Goal: Task Accomplishment & Management: Manage account settings

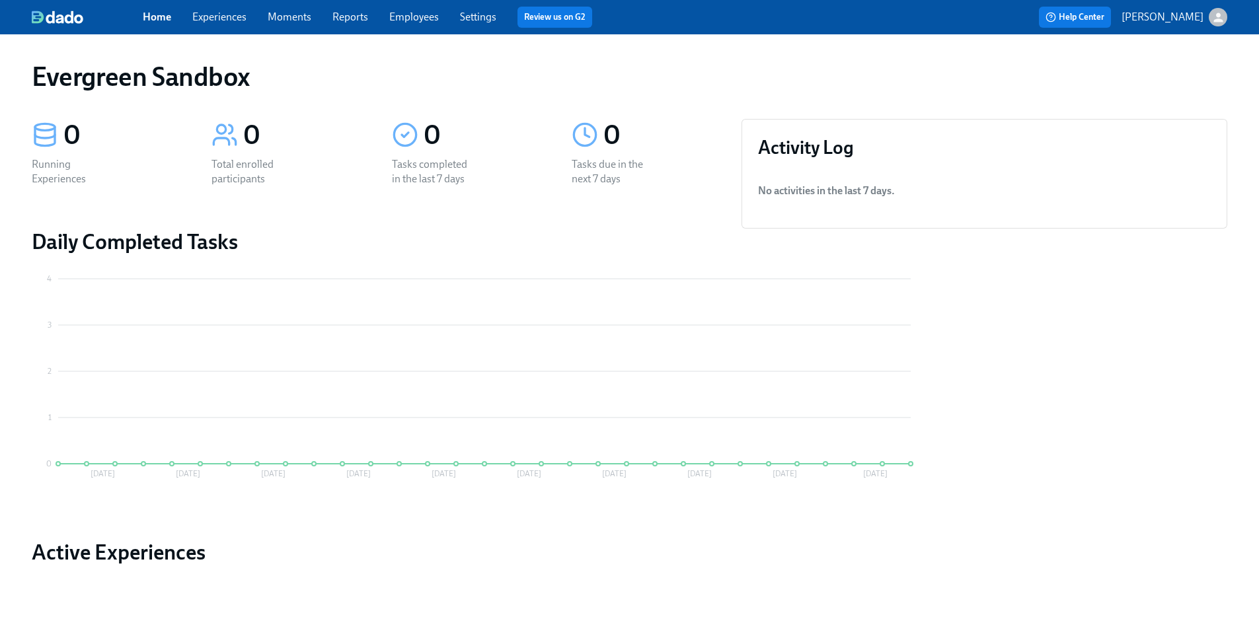
click at [1140, 22] on p "[PERSON_NAME]" at bounding box center [1162, 17] width 82 height 15
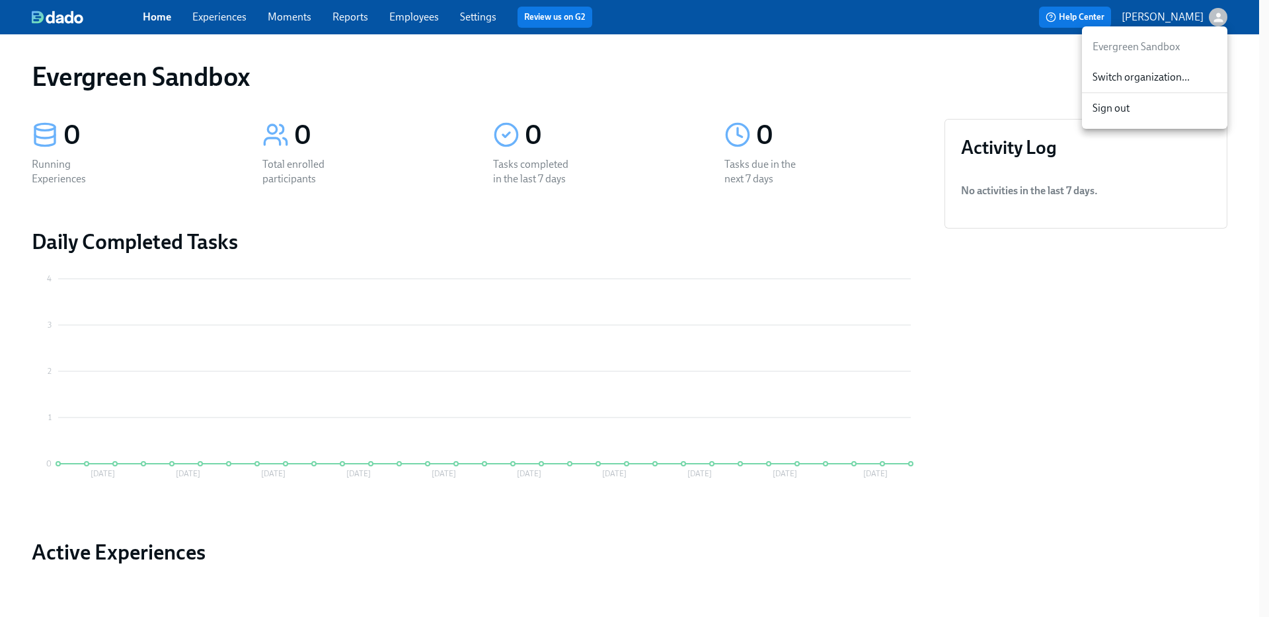
click at [1108, 19] on div at bounding box center [634, 308] width 1269 height 617
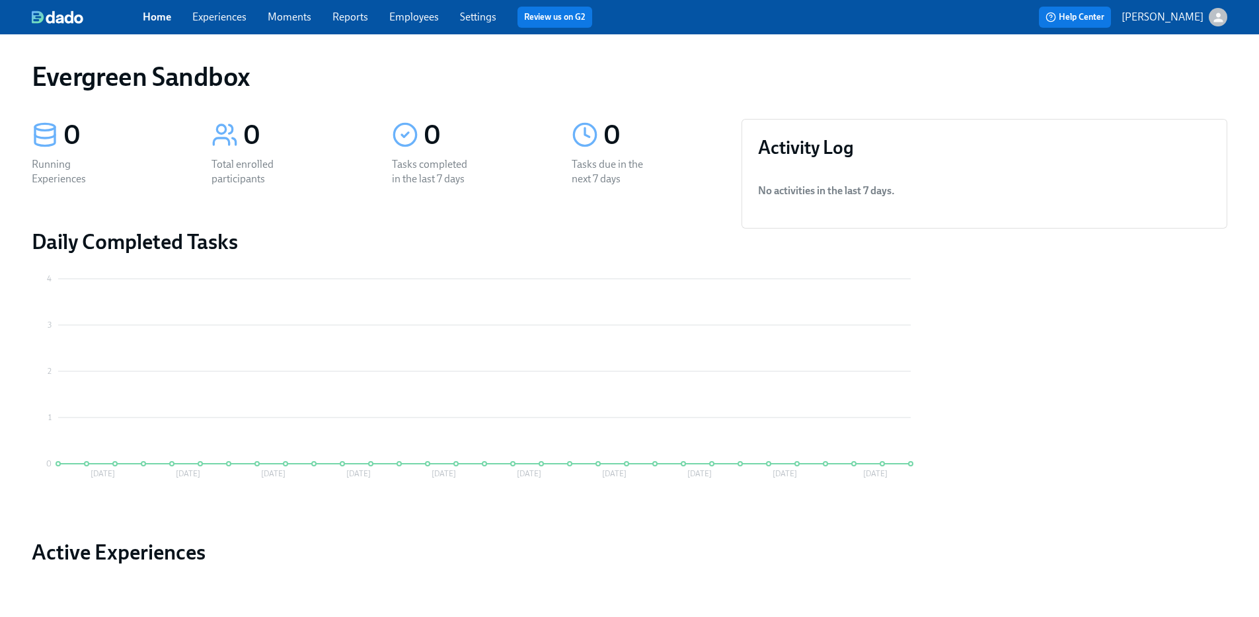
click at [1183, 8] on button "[PERSON_NAME]" at bounding box center [1174, 17] width 106 height 18
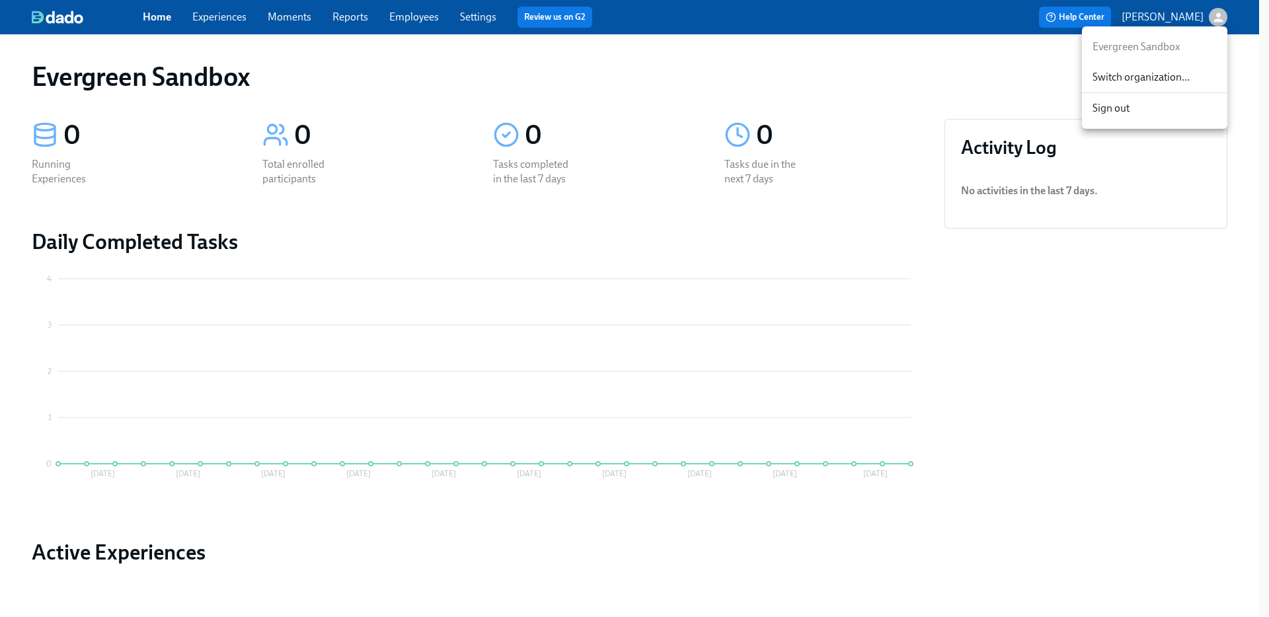
click at [1162, 81] on span "Switch organization..." at bounding box center [1154, 77] width 124 height 15
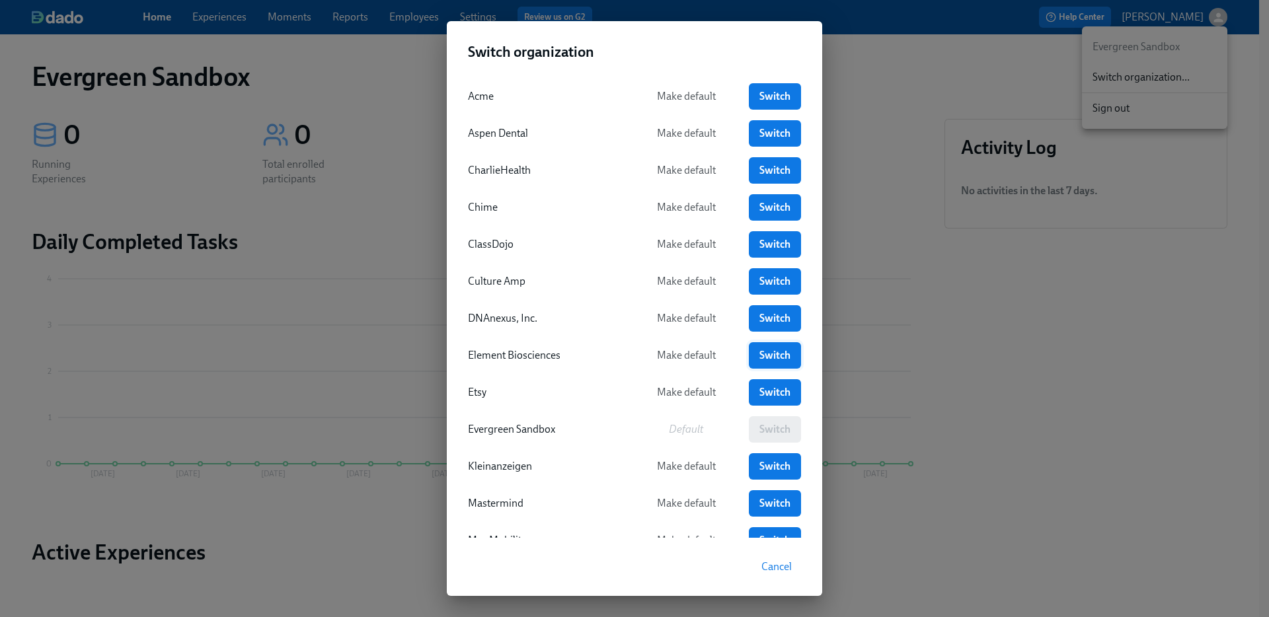
click at [774, 358] on span "Switch" at bounding box center [775, 355] width 34 height 13
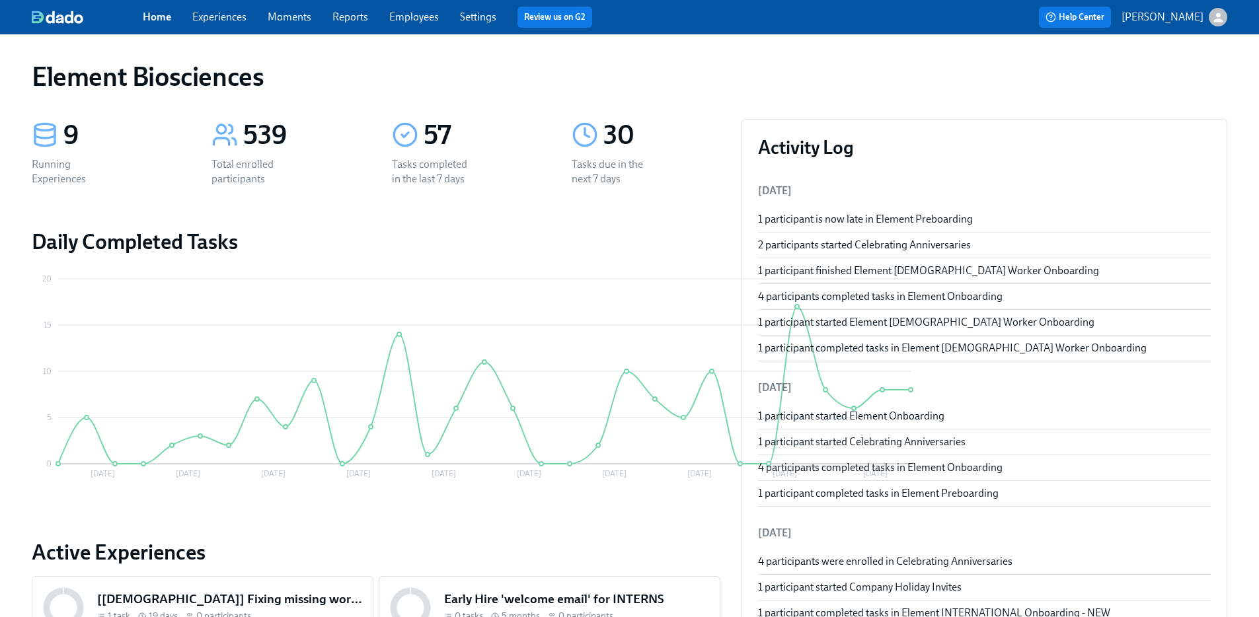
click at [231, 18] on link "Experiences" at bounding box center [219, 17] width 54 height 13
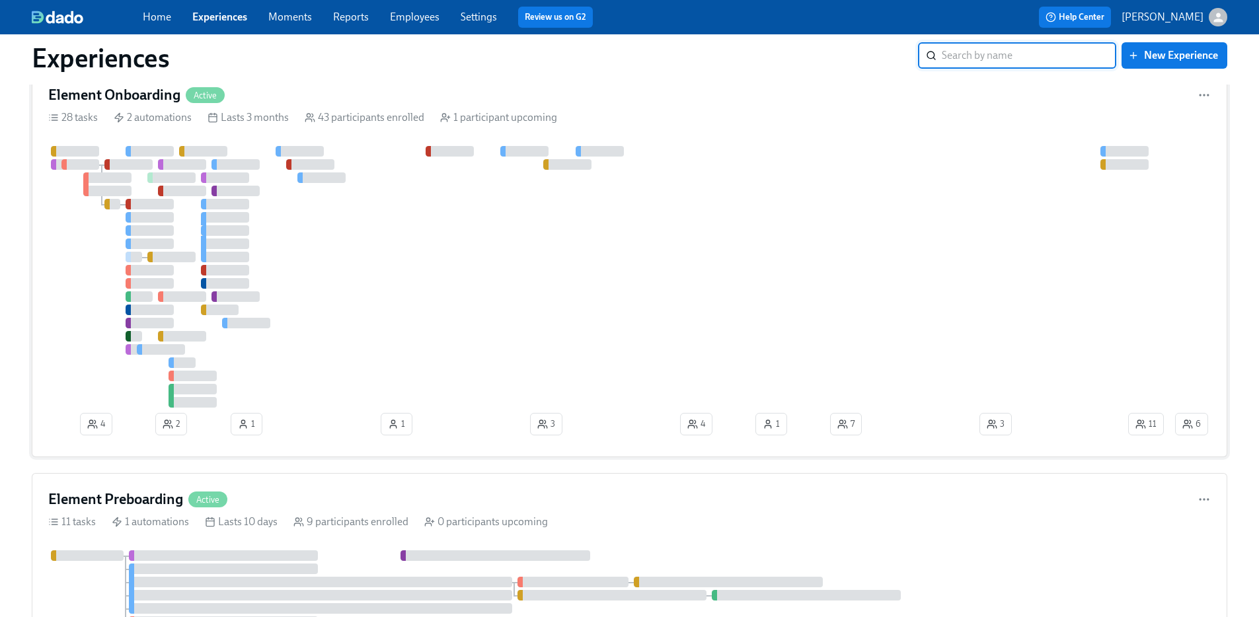
scroll to position [212, 0]
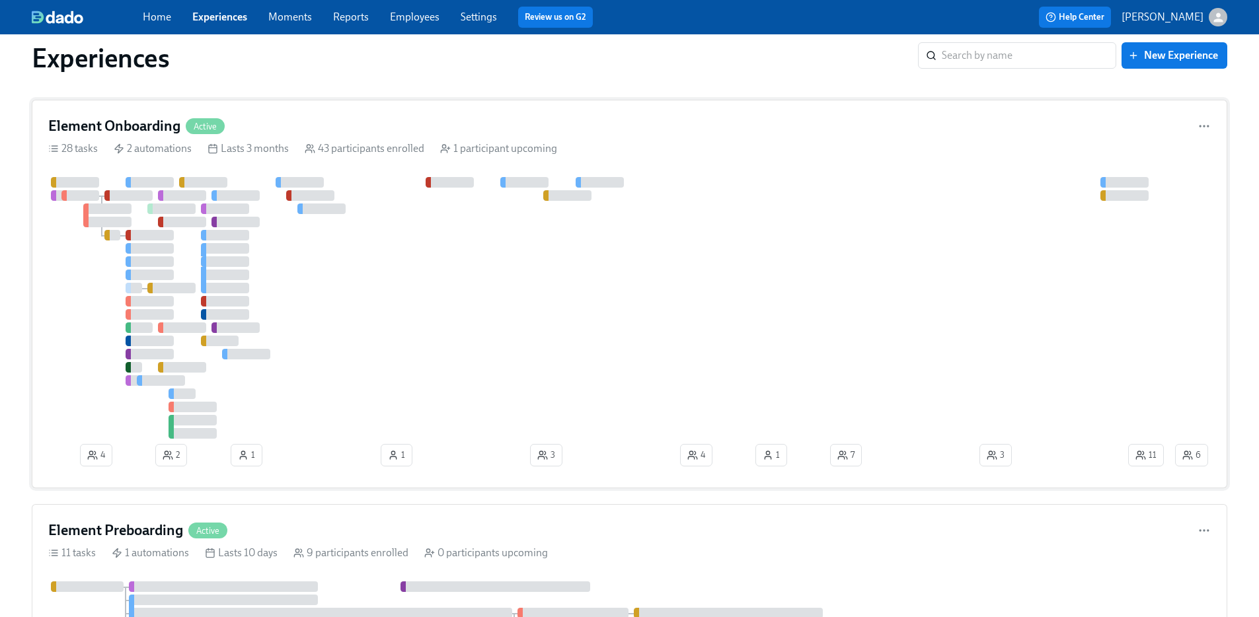
click at [133, 126] on h4 "Element Onboarding" at bounding box center [114, 126] width 132 height 20
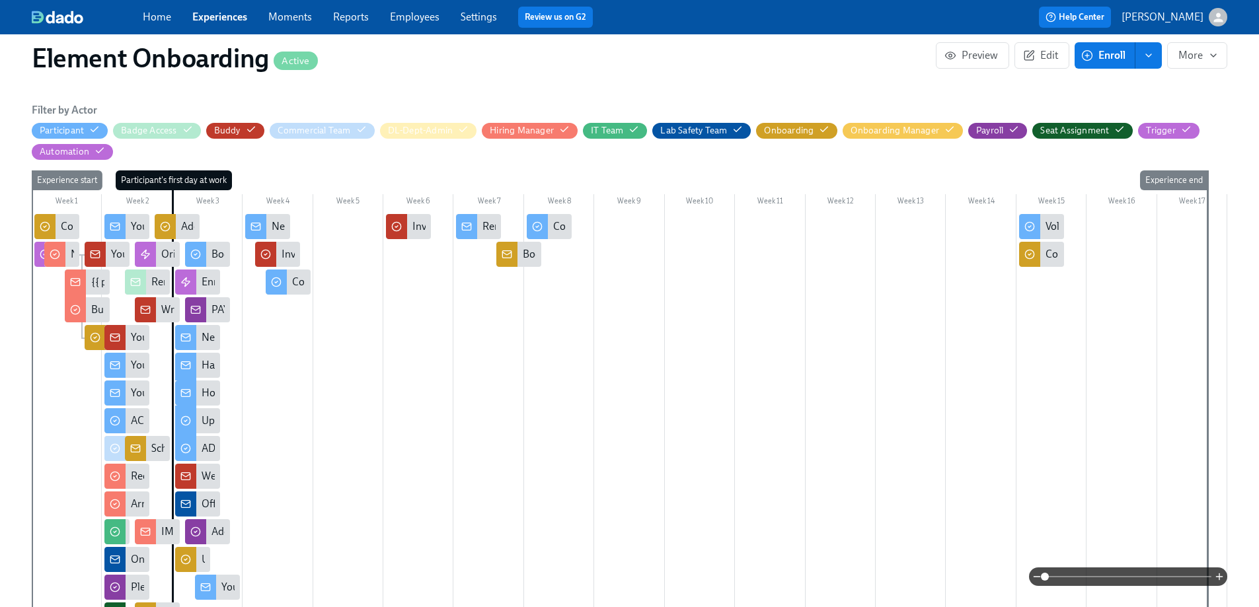
scroll to position [230, 0]
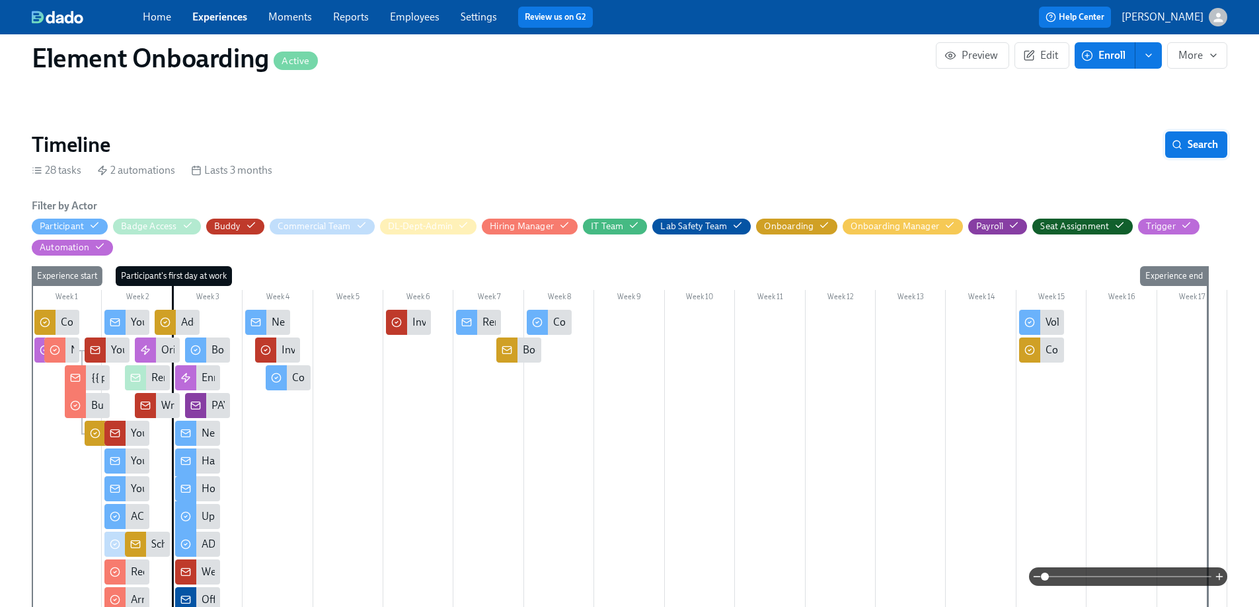
click at [1178, 148] on icon "button" at bounding box center [1176, 144] width 11 height 11
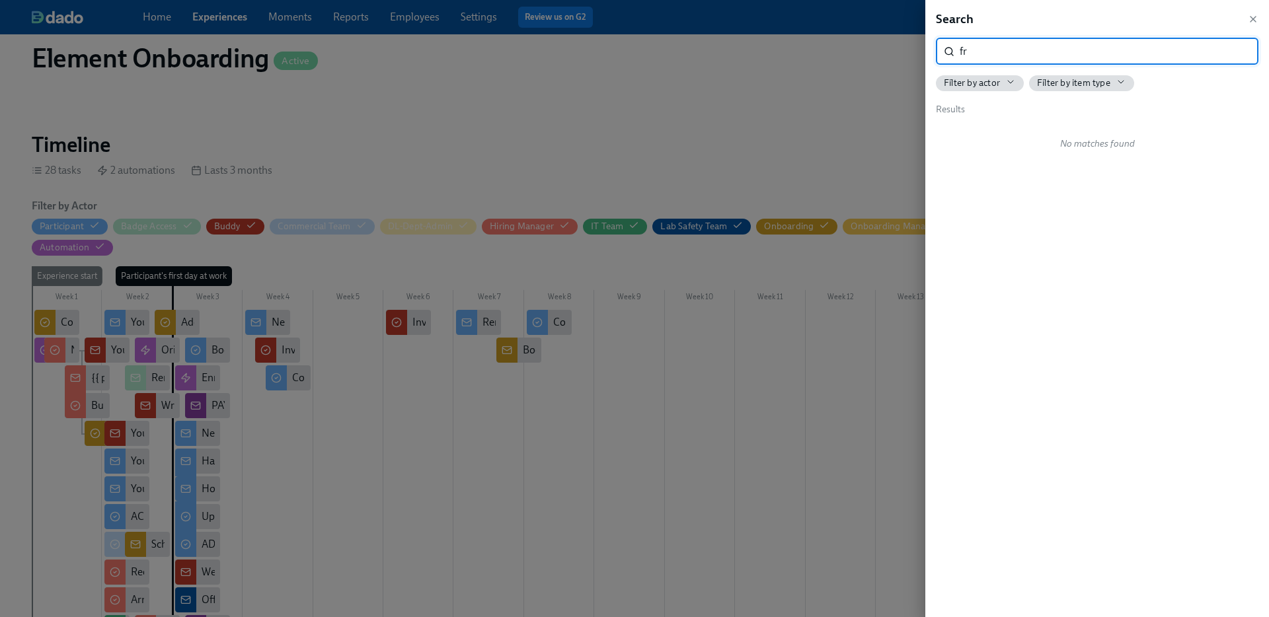
type input "f"
click at [619, 151] on div at bounding box center [634, 308] width 1269 height 617
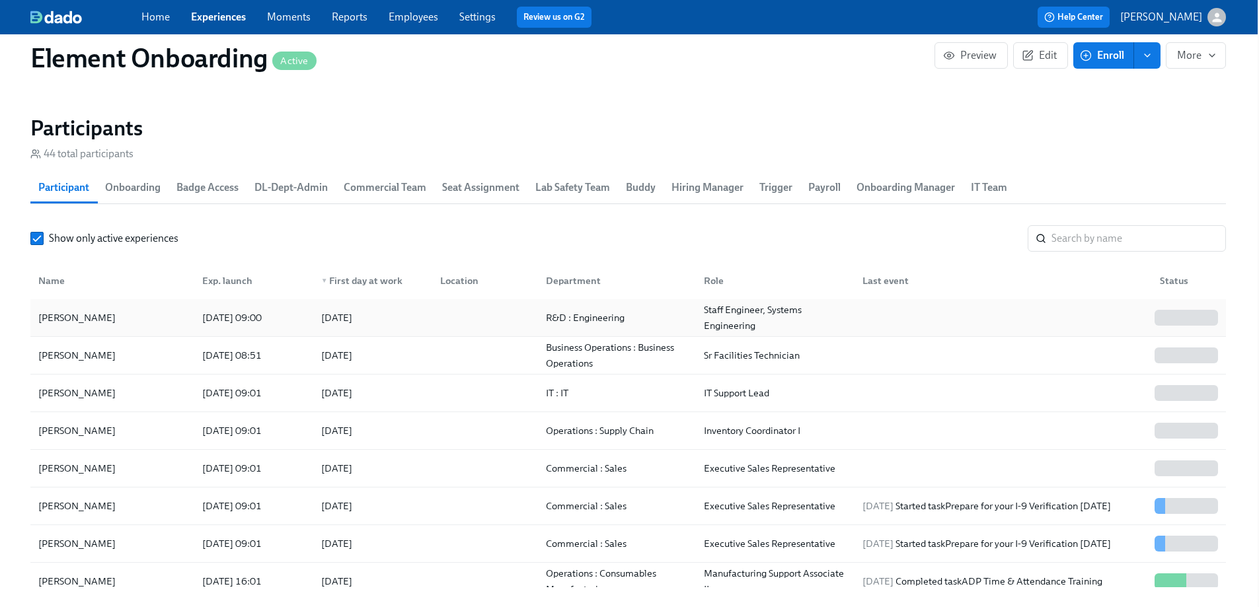
scroll to position [1574, 1]
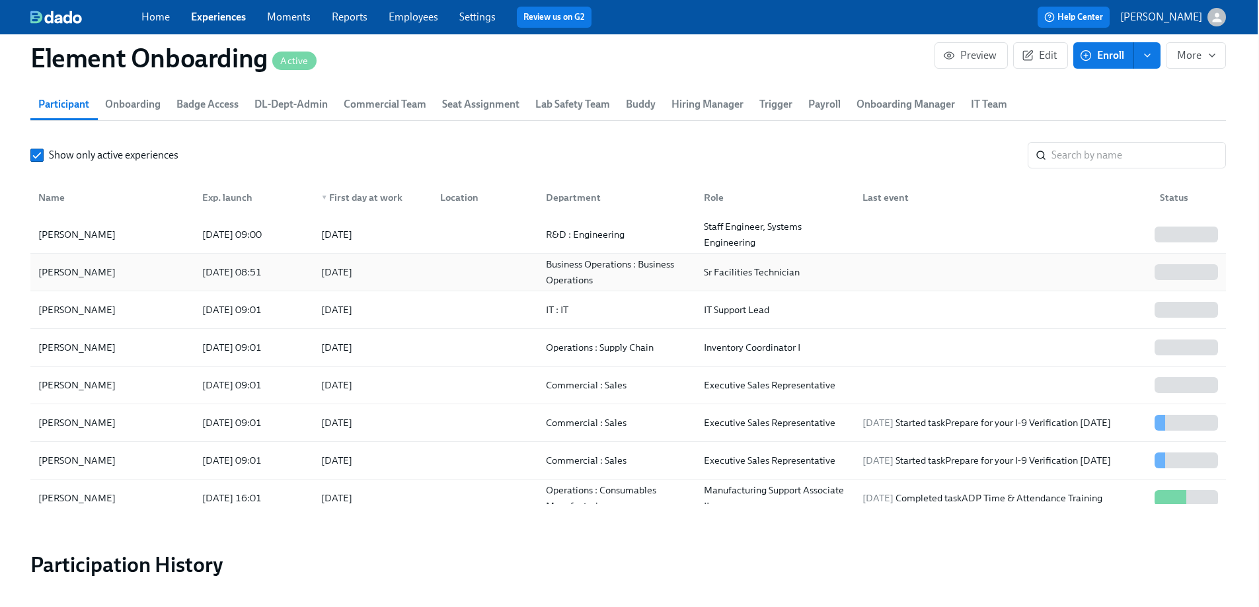
click at [118, 266] on div "[PERSON_NAME]" at bounding box center [112, 272] width 159 height 26
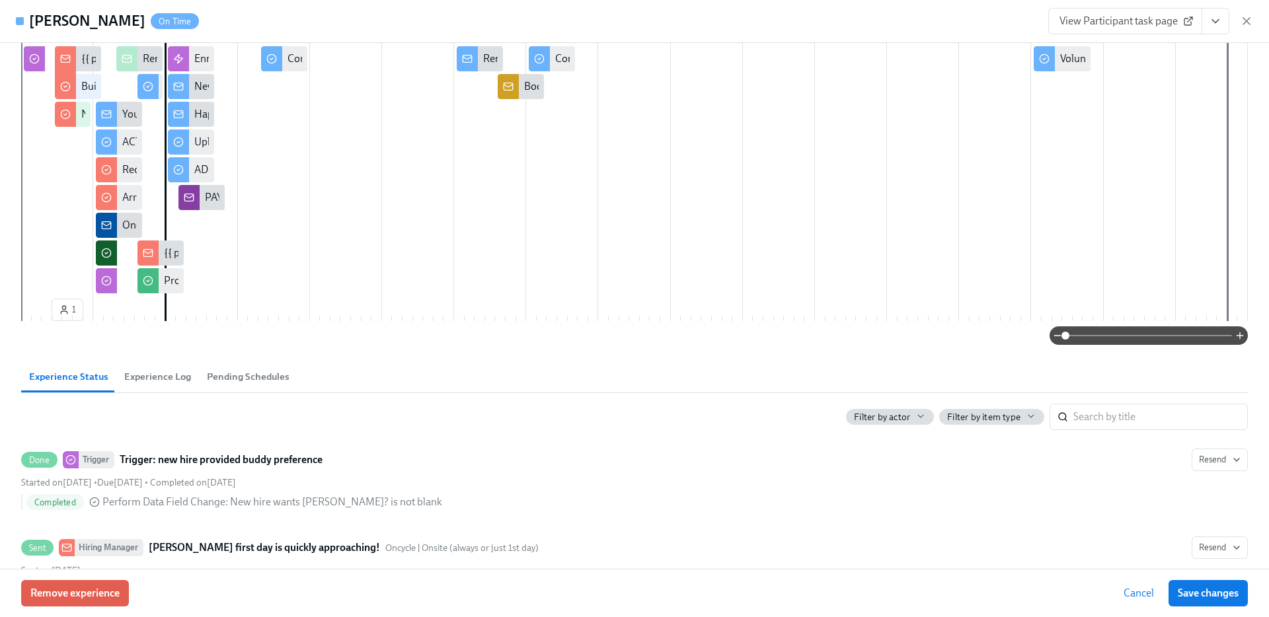
scroll to position [0, 19342]
click at [178, 373] on span "Experience Log" at bounding box center [157, 376] width 67 height 15
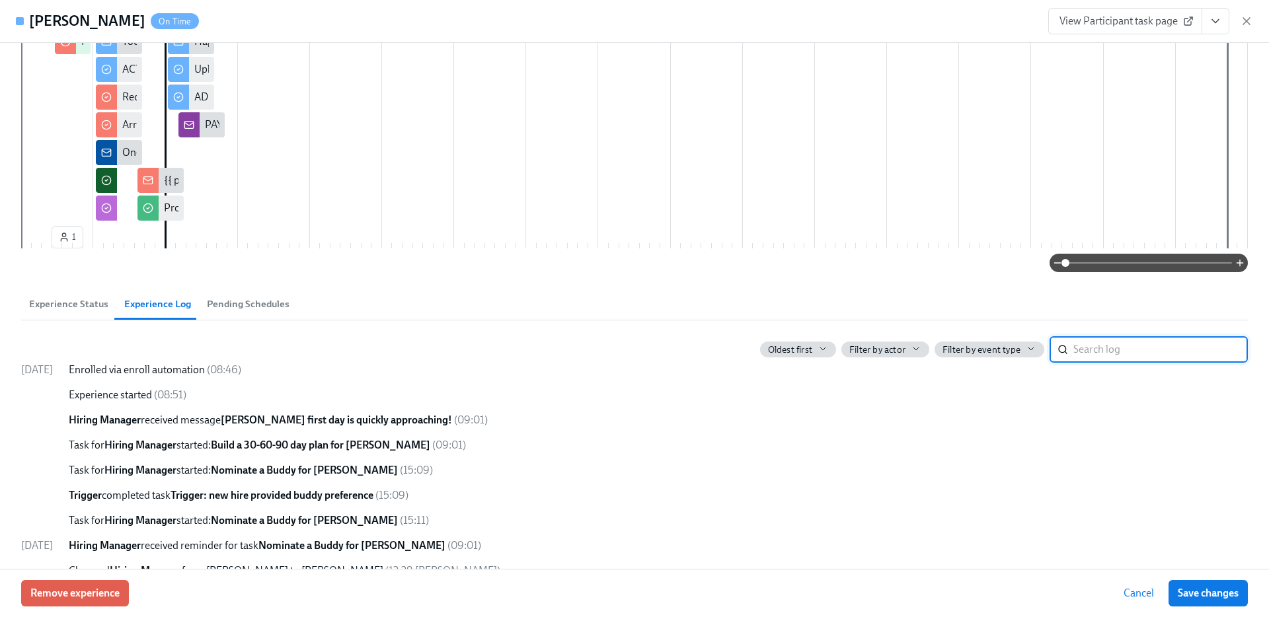
scroll to position [355, 0]
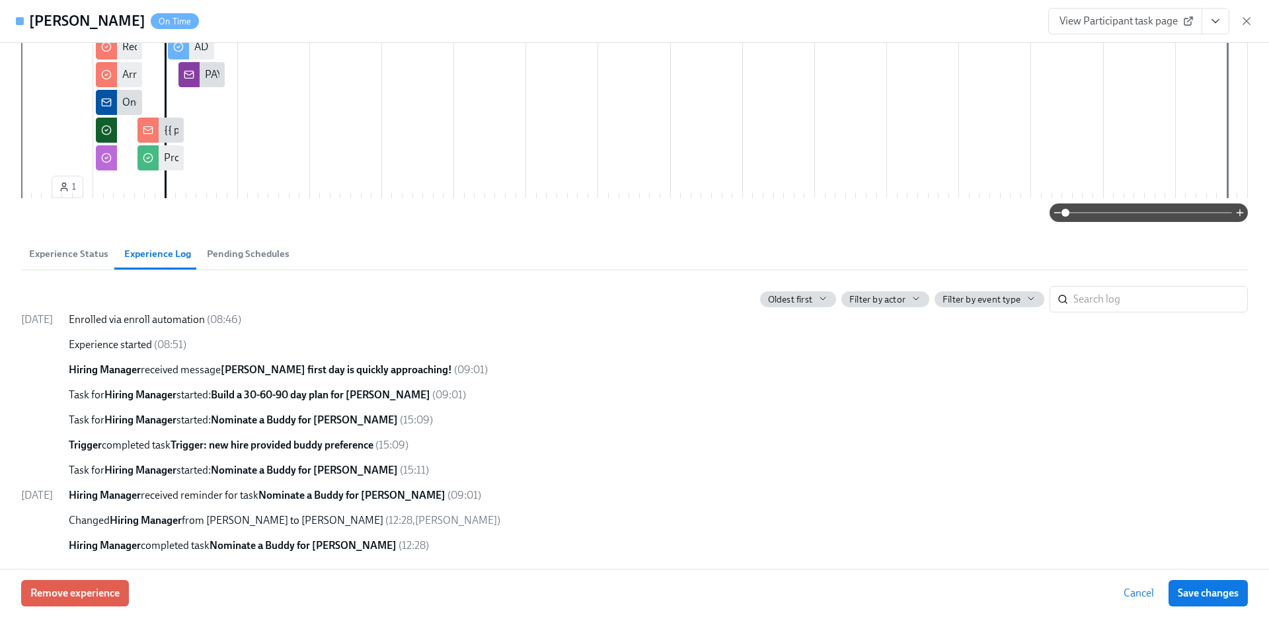
click at [227, 256] on span "Pending Schedules" at bounding box center [248, 253] width 83 height 15
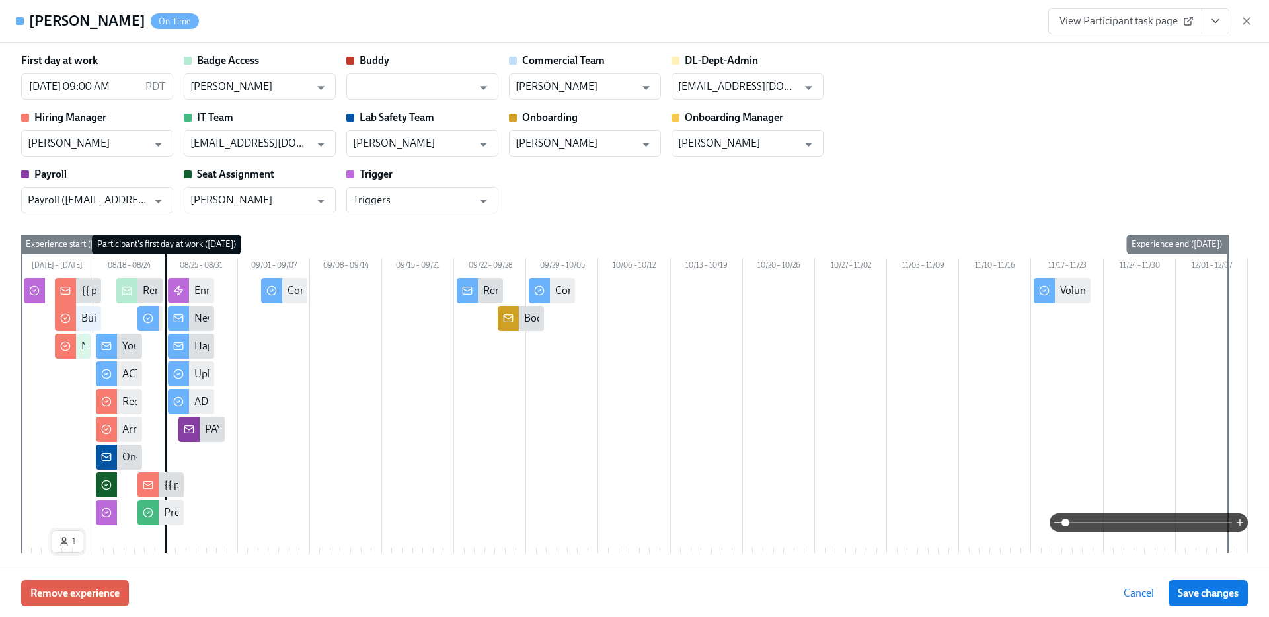
scroll to position [289, 0]
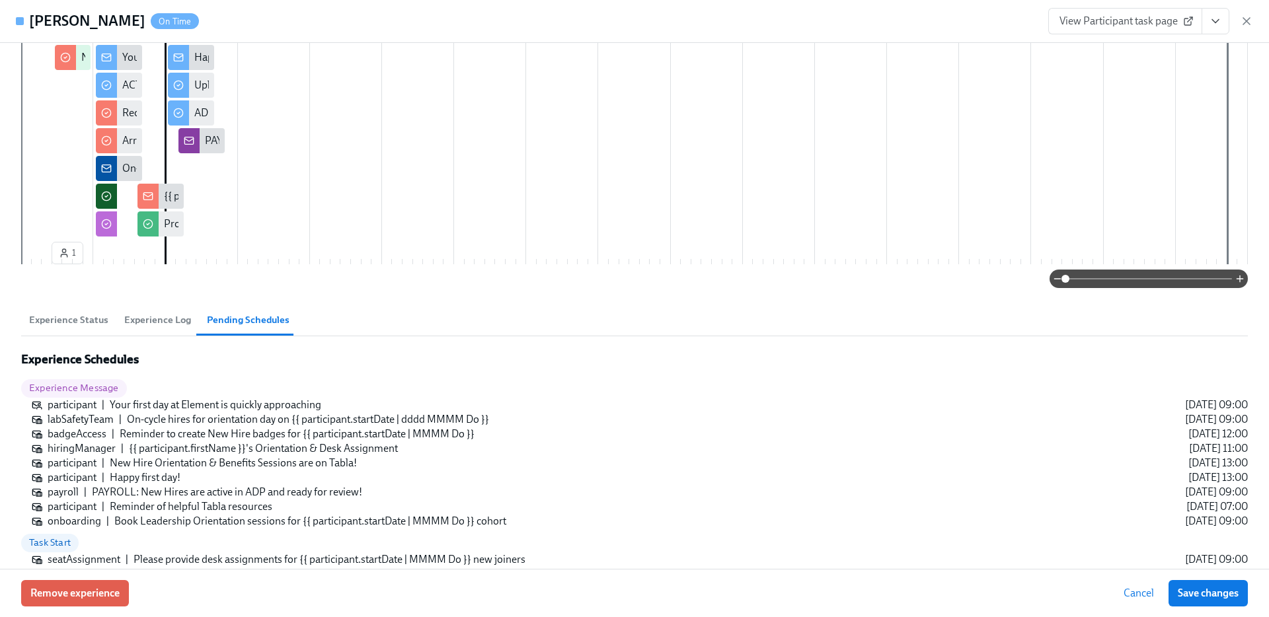
click at [80, 323] on span "Experience Status" at bounding box center [68, 320] width 79 height 15
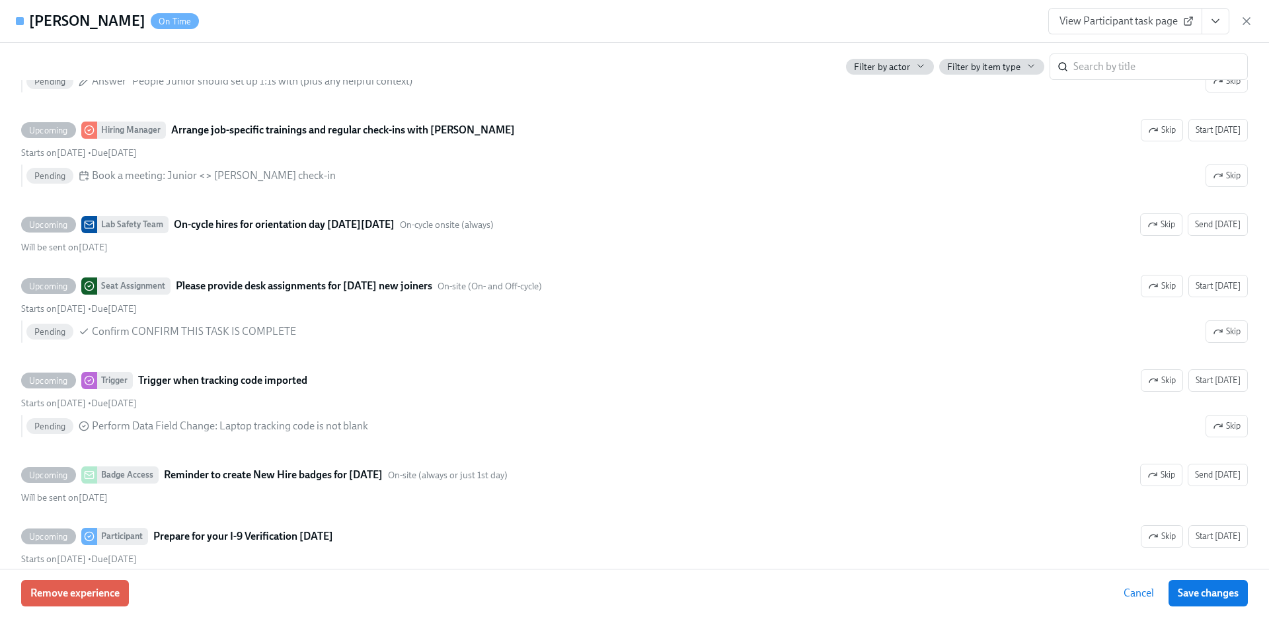
scroll to position [0, 0]
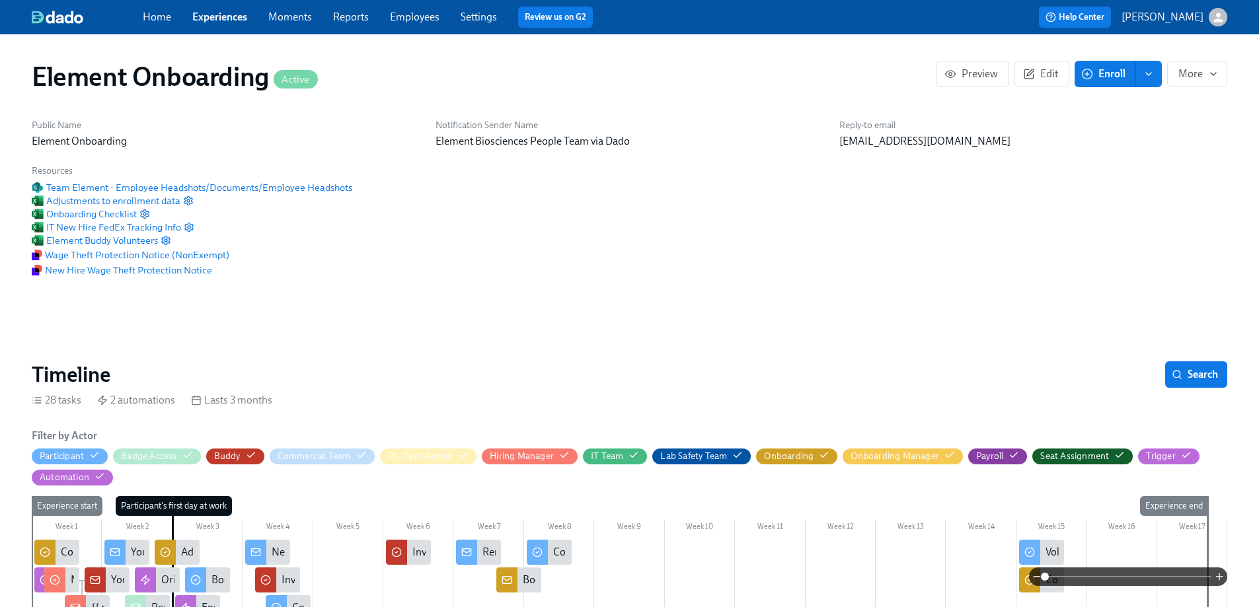
click at [209, 22] on link "Experiences" at bounding box center [219, 17] width 55 height 13
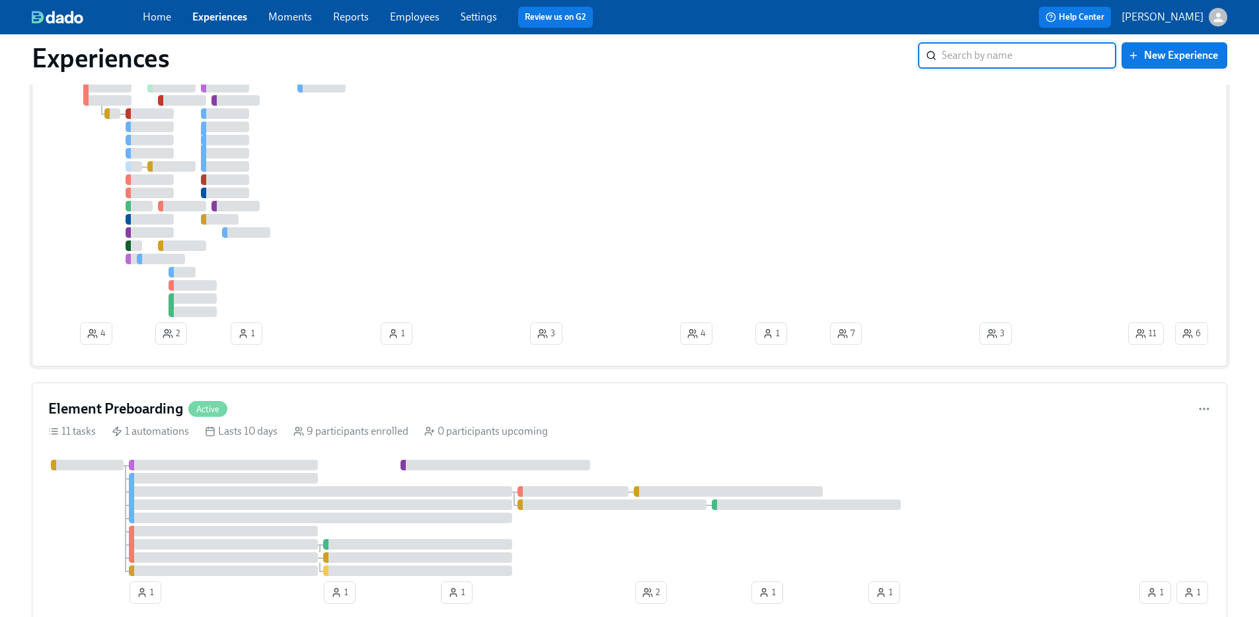
scroll to position [349, 0]
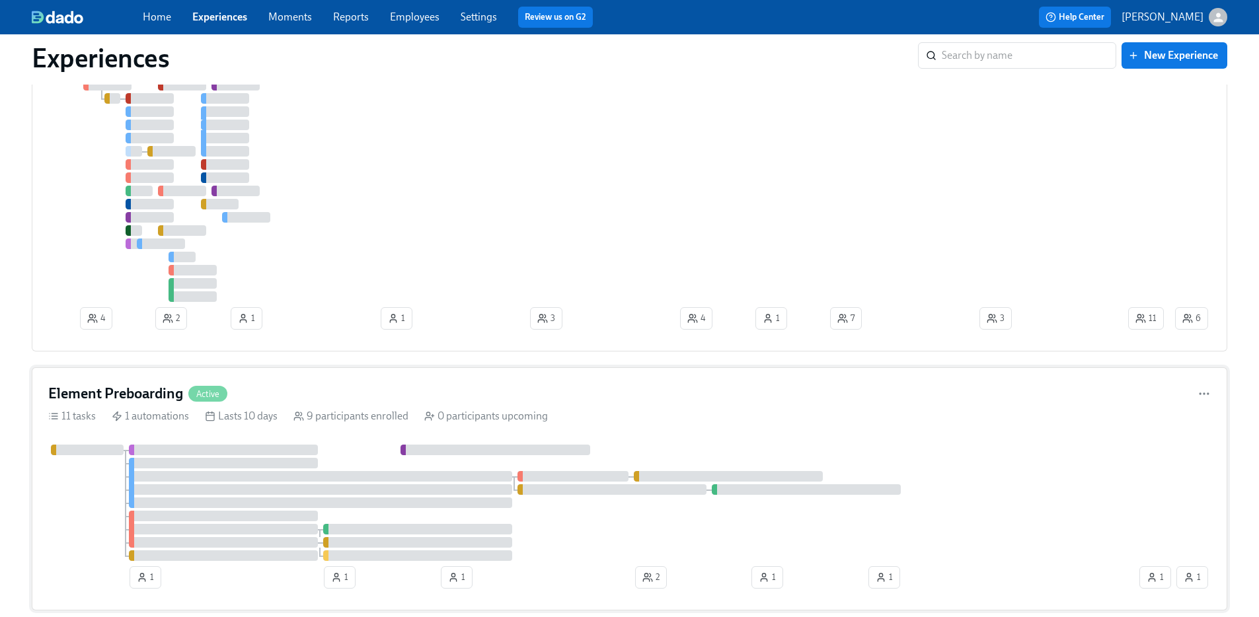
click at [347, 397] on div "Element Preboarding Active" at bounding box center [629, 394] width 1162 height 20
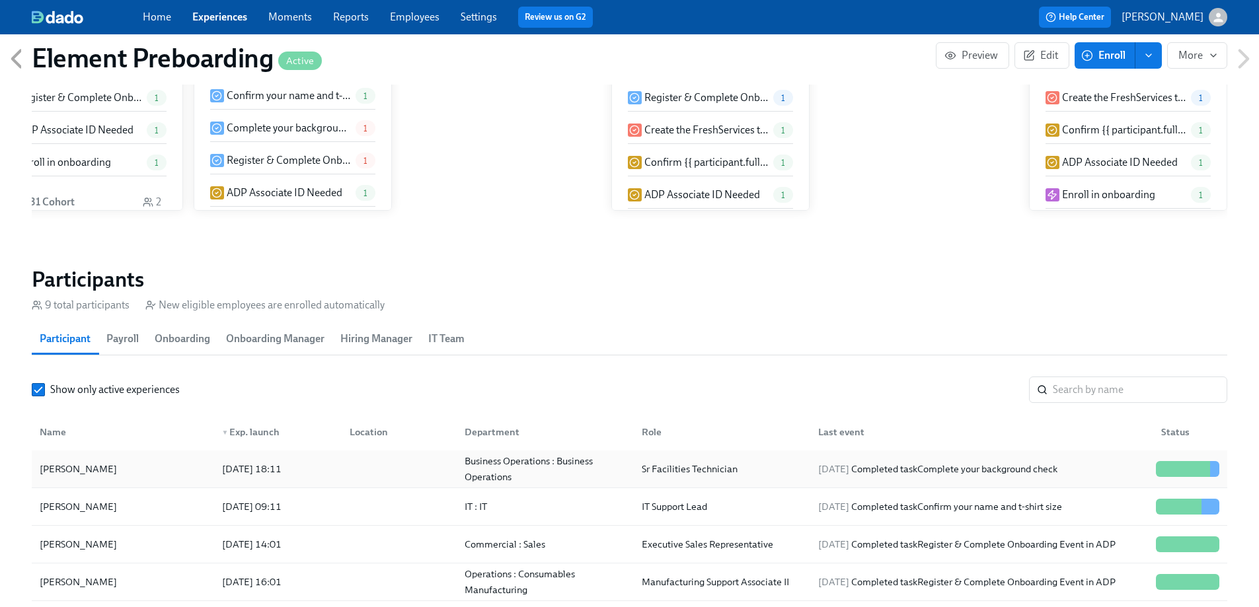
click at [286, 461] on div "[DATE] 18:11" at bounding box center [252, 469] width 70 height 16
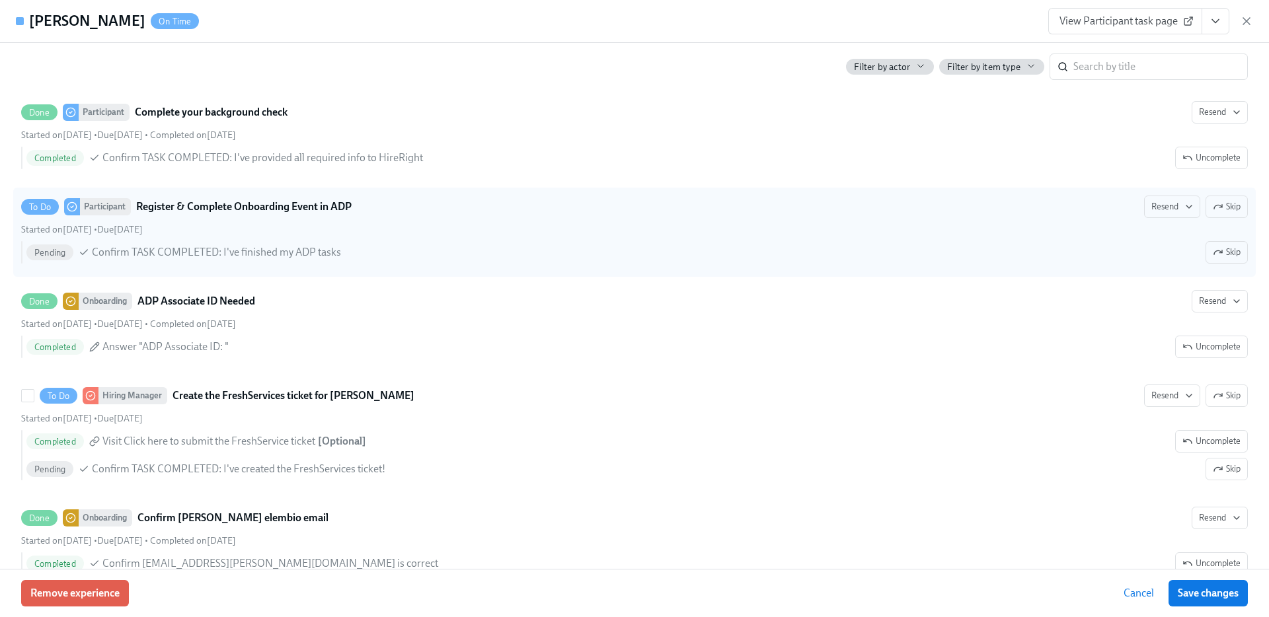
scroll to position [1010, 0]
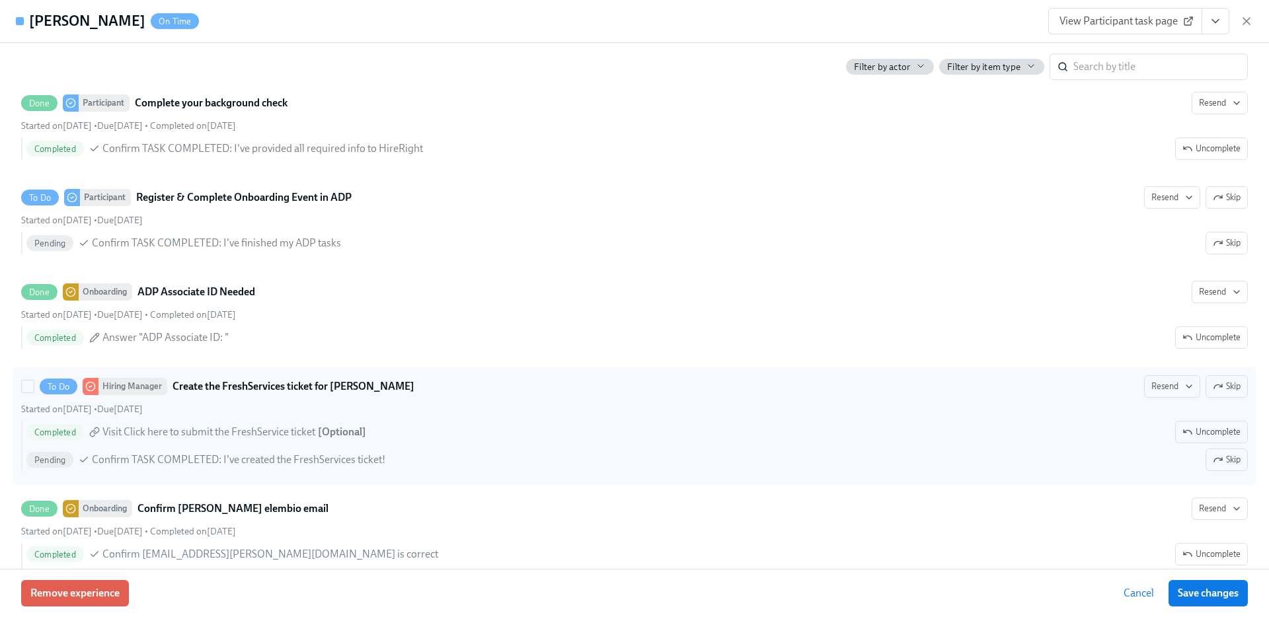
click at [301, 411] on div "Started on [DATE] • Due [DATE]" at bounding box center [634, 409] width 1226 height 13
click at [34, 392] on input "To Do Hiring Manager Create the FreshServices ticket for [PERSON_NAME] Resend S…" at bounding box center [28, 387] width 12 height 12
checkbox input "true"
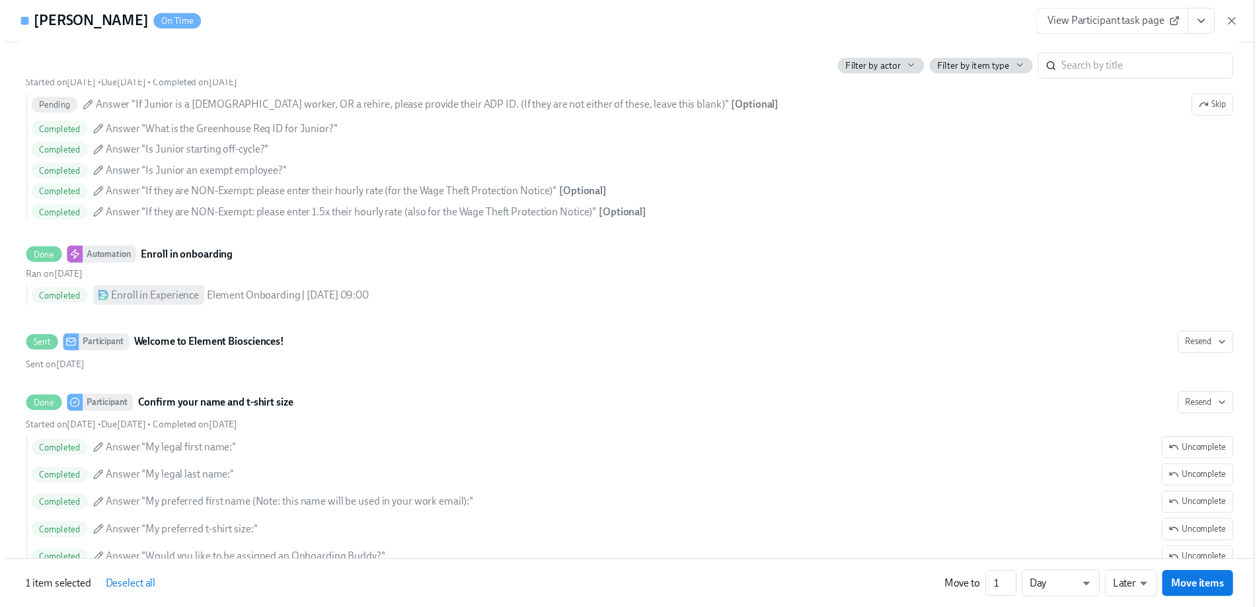
scroll to position [0, 0]
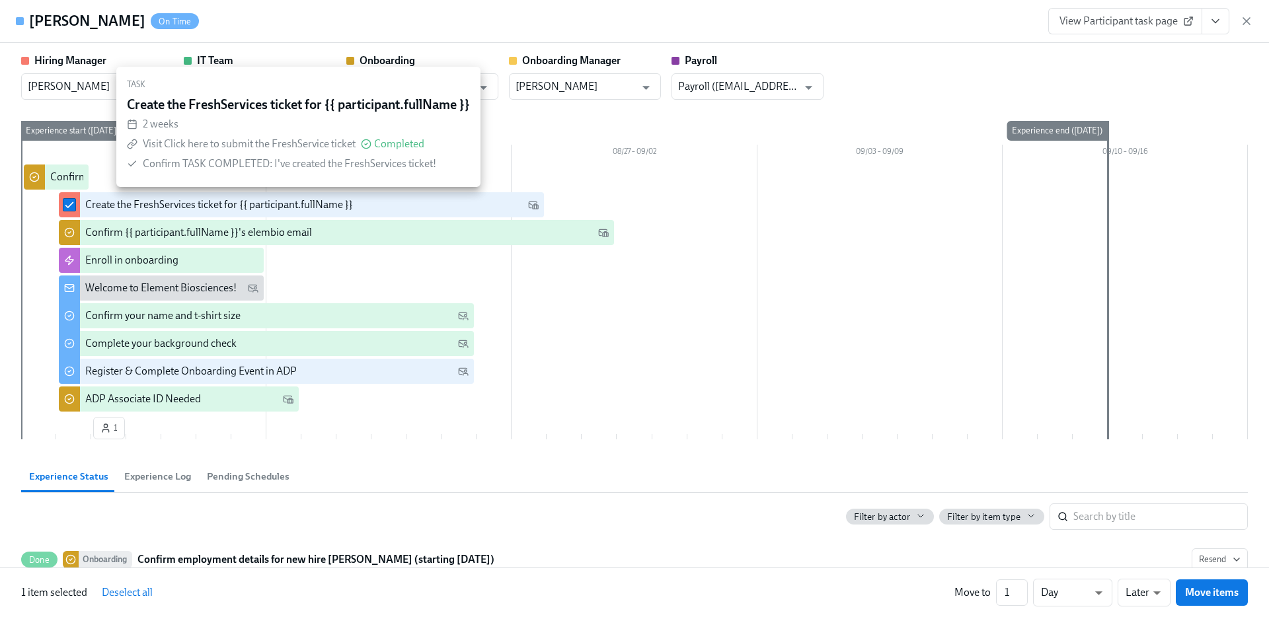
click at [256, 205] on div "Create the FreshServices ticket for {{ participant.fullName }}" at bounding box center [219, 205] width 268 height 15
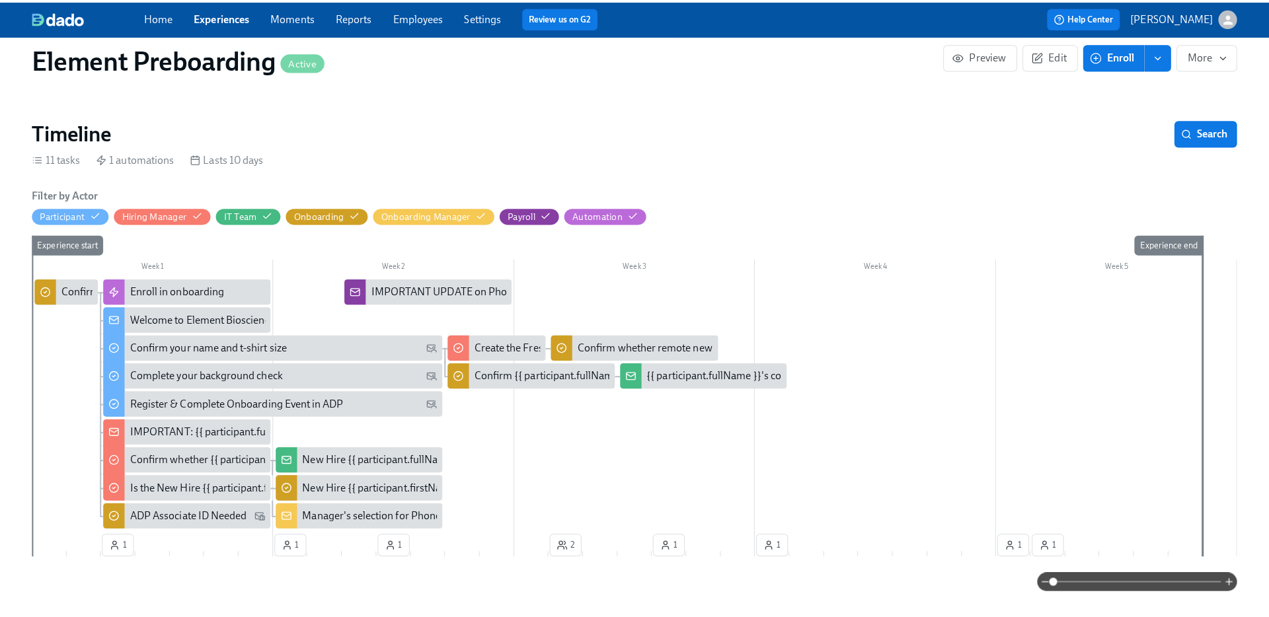
scroll to position [229, 0]
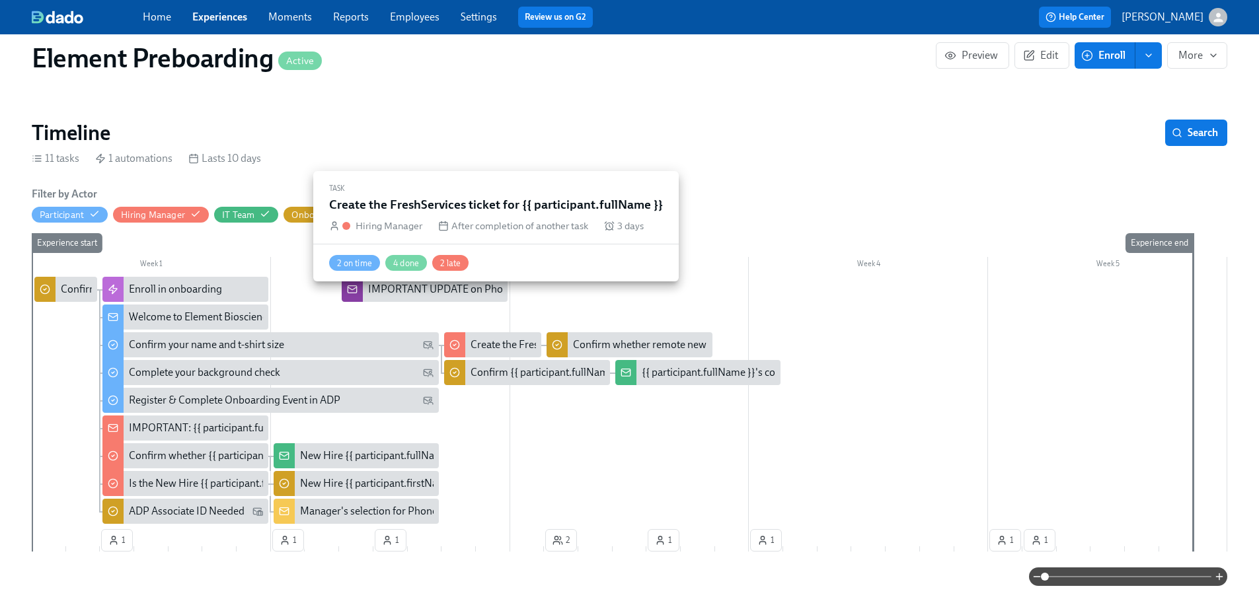
click at [492, 338] on div "Create the FreshServices ticket for {{ participant.fullName }}" at bounding box center [604, 345] width 268 height 15
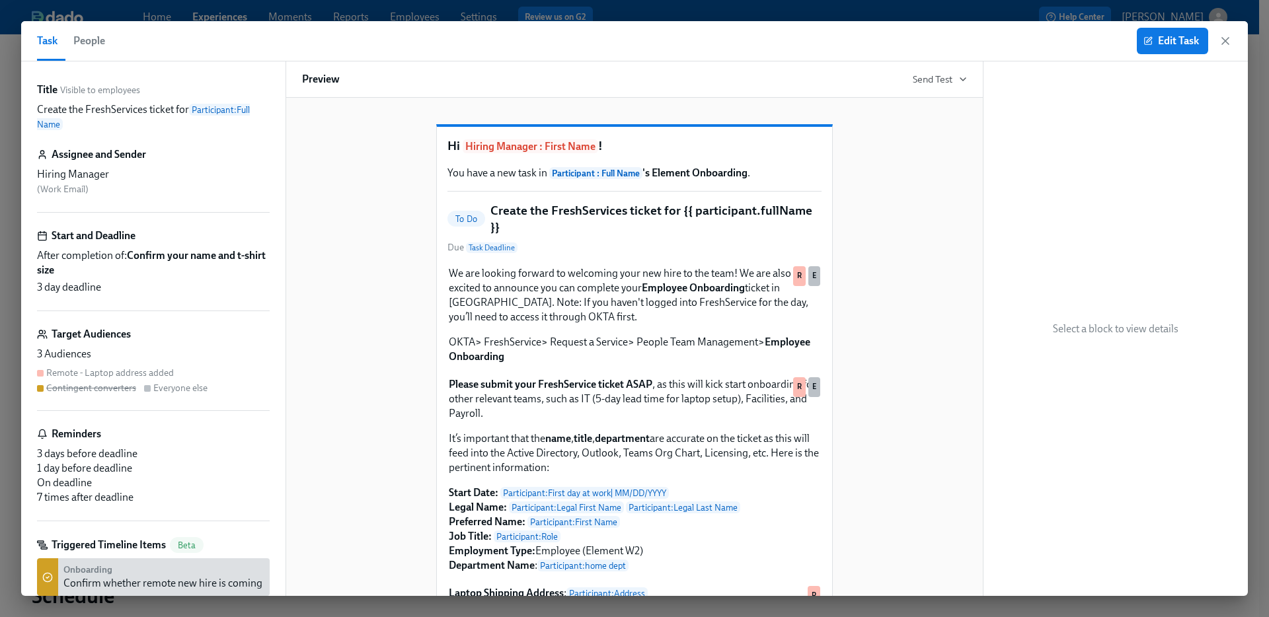
click at [118, 262] on span "After completion of: Confirm your name and t-shirt size" at bounding box center [153, 262] width 233 height 29
click at [87, 287] on span "3 day deadline" at bounding box center [69, 287] width 64 height 15
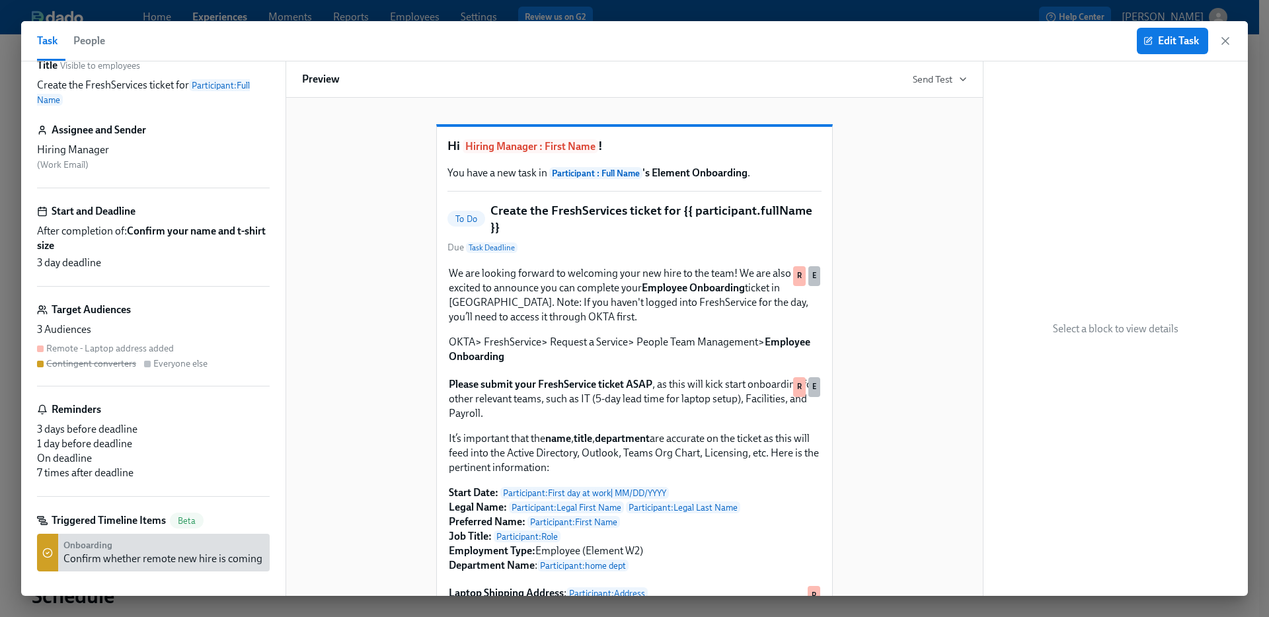
scroll to position [37, 0]
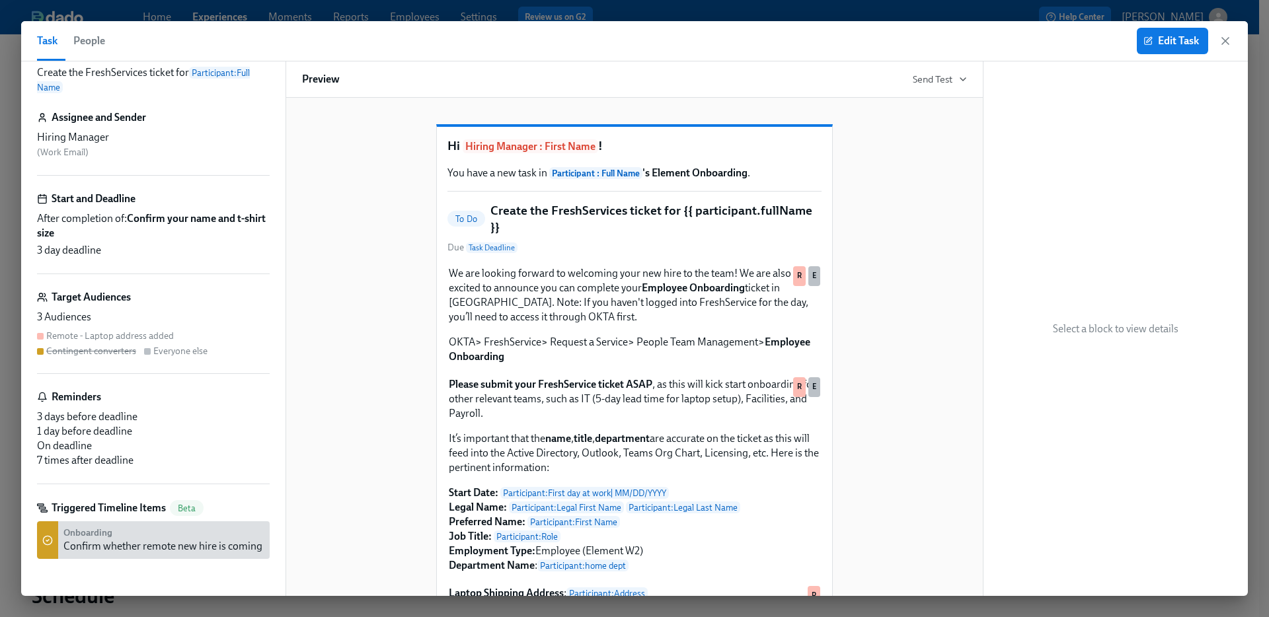
click at [122, 221] on span "After completion of: Confirm your name and t-shirt size" at bounding box center [153, 225] width 233 height 29
click at [90, 251] on span "3 day deadline" at bounding box center [69, 250] width 64 height 15
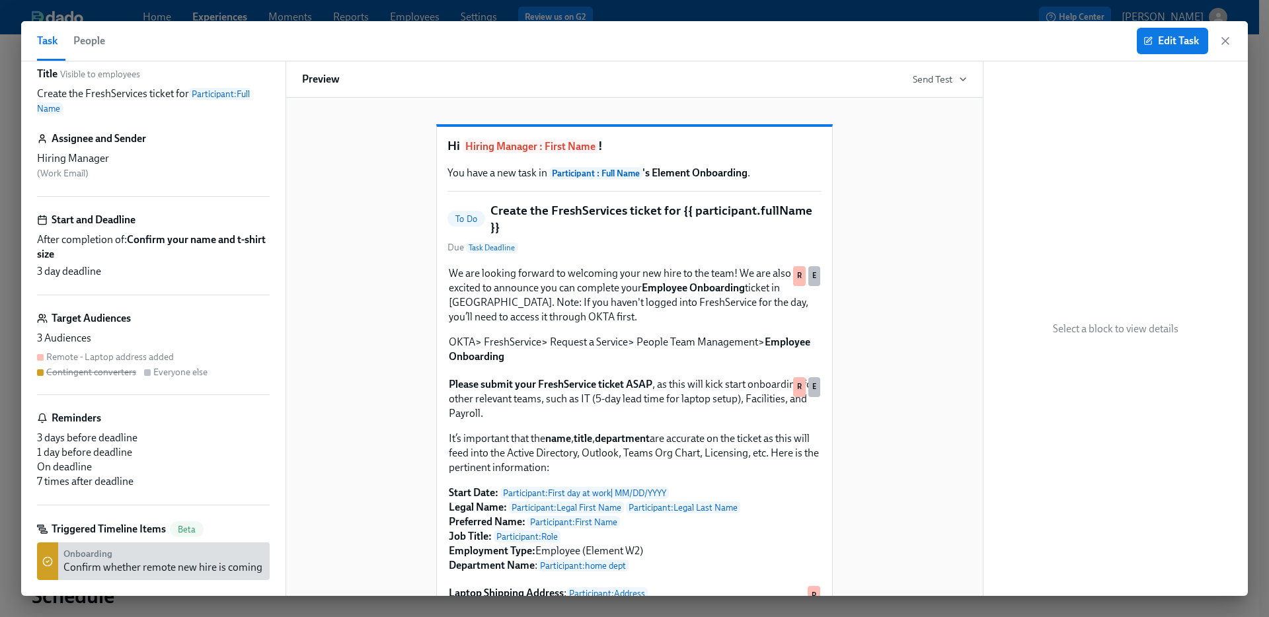
scroll to position [15, 0]
click at [98, 43] on span "People" at bounding box center [89, 41] width 32 height 18
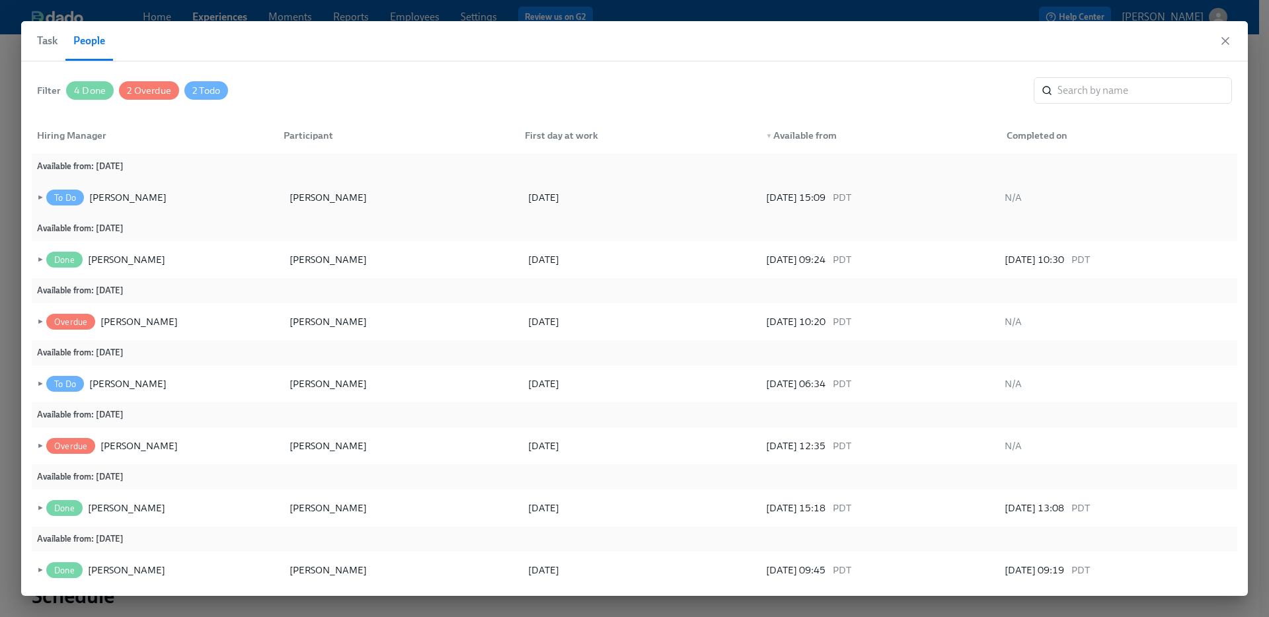
click at [39, 196] on span "►" at bounding box center [38, 197] width 9 height 15
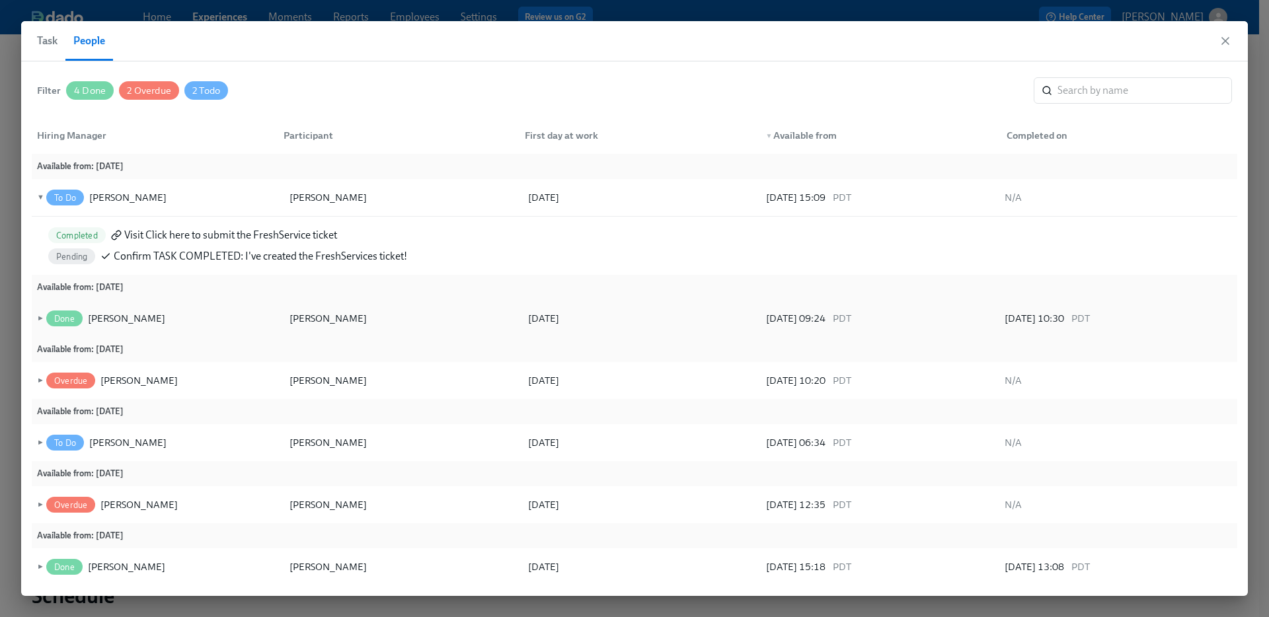
click at [35, 313] on span "►" at bounding box center [38, 318] width 9 height 15
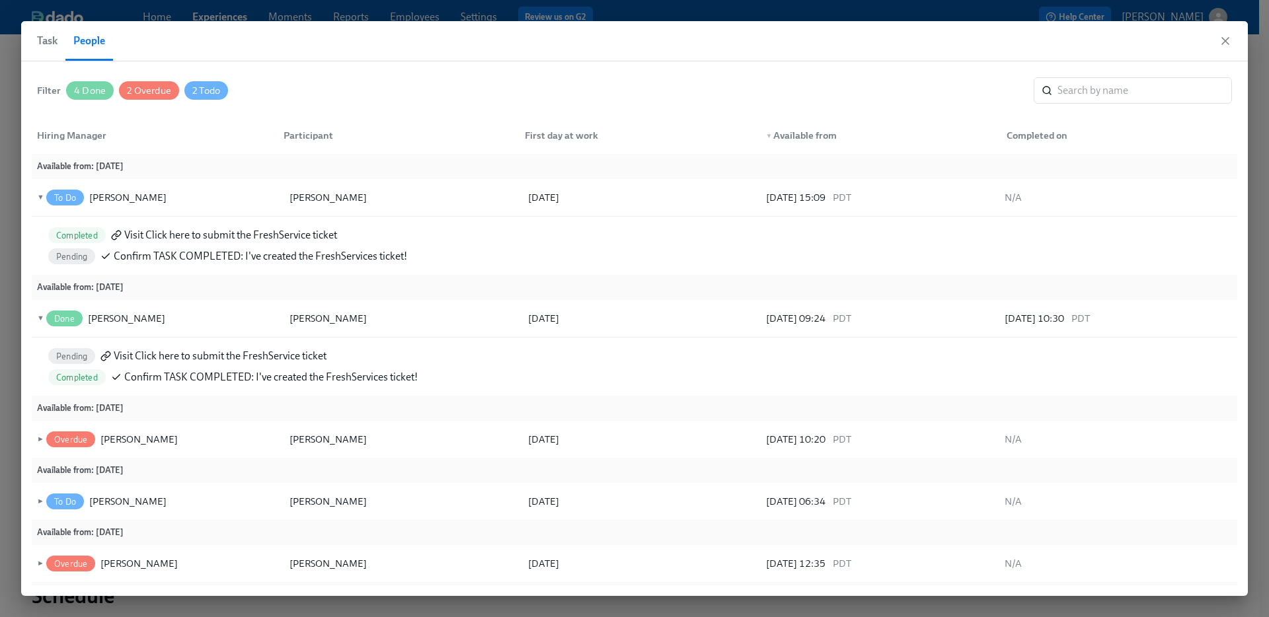
click at [208, 358] on span "Visit Click here to submit the FreshService ticket" at bounding box center [220, 356] width 213 height 15
click at [37, 438] on span "►" at bounding box center [38, 439] width 9 height 15
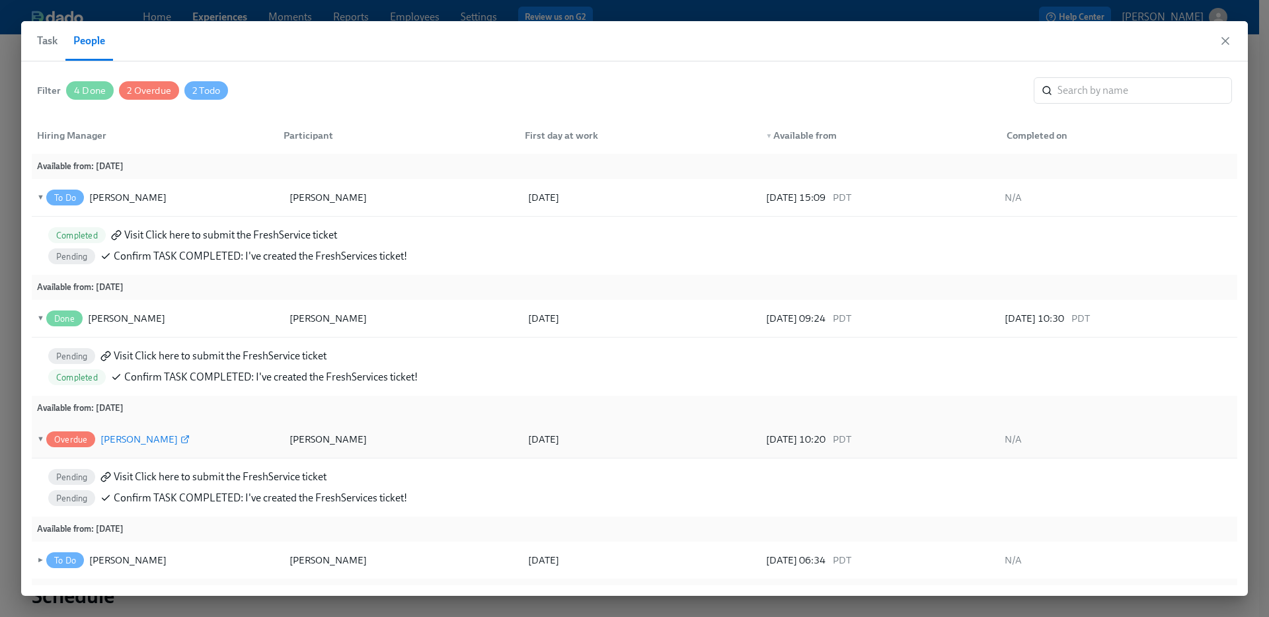
click at [134, 439] on div "[PERSON_NAME]" at bounding box center [138, 439] width 77 height 16
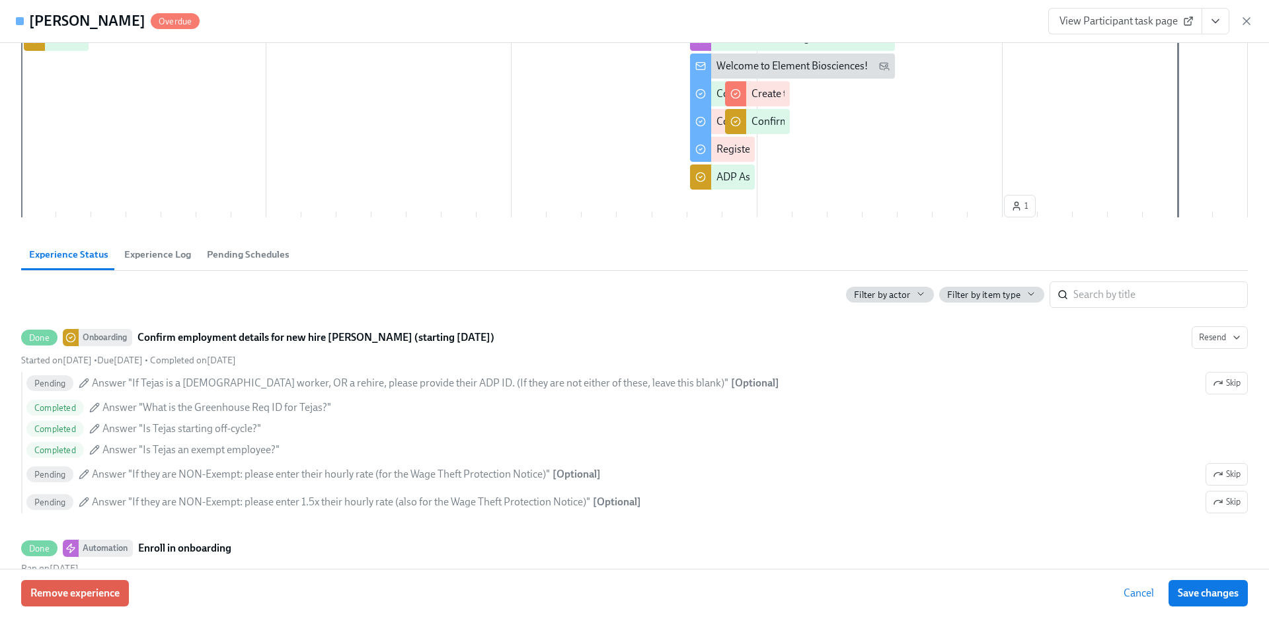
scroll to position [166, 0]
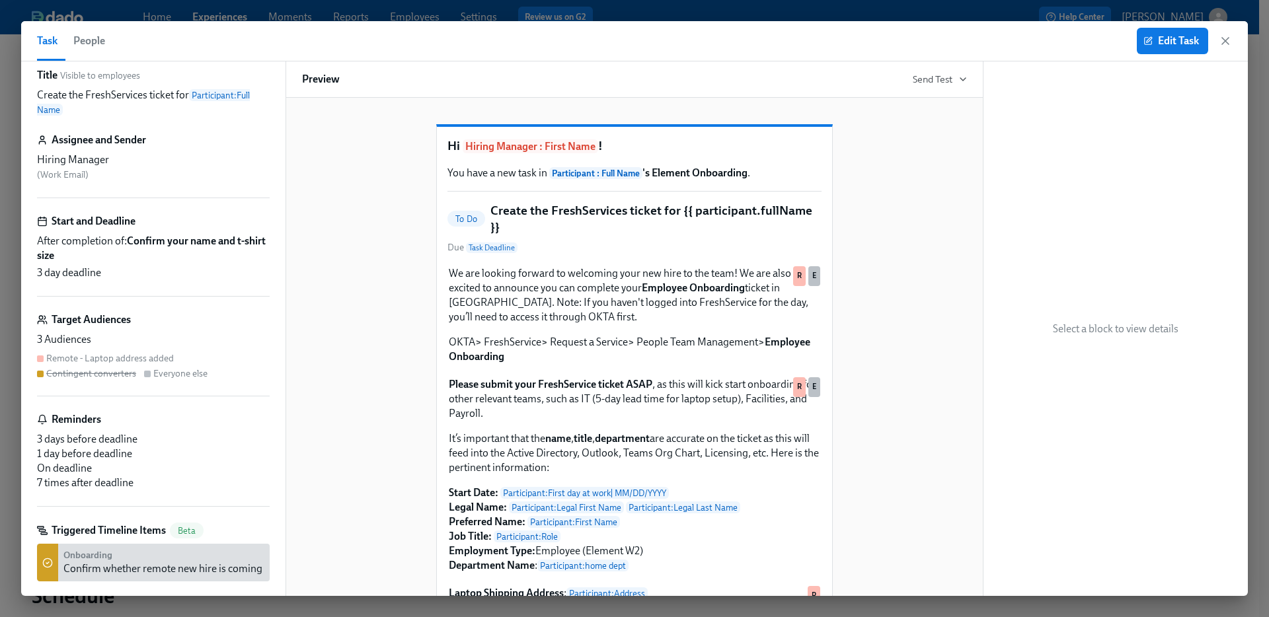
click at [82, 271] on span "3 day deadline" at bounding box center [69, 273] width 64 height 15
click at [107, 249] on span "After completion of: Confirm your name and t-shirt size" at bounding box center [153, 248] width 233 height 29
click at [1144, 38] on icon "button" at bounding box center [1147, 41] width 7 height 7
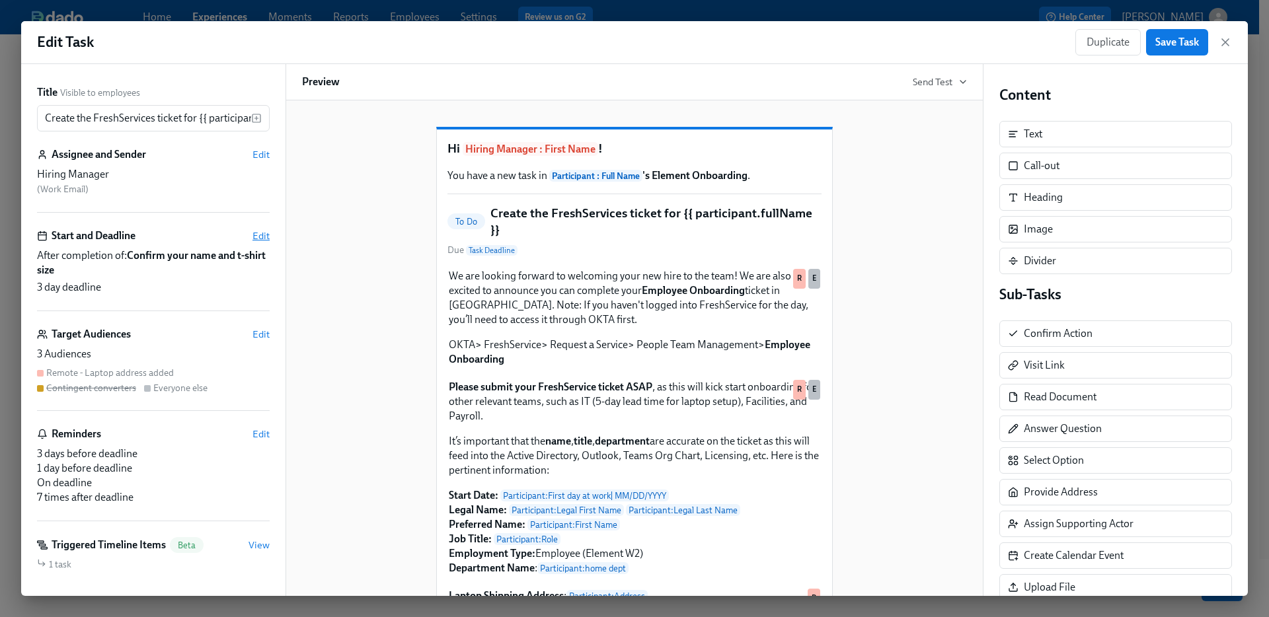
click at [252, 235] on span "Edit" at bounding box center [260, 235] width 17 height 13
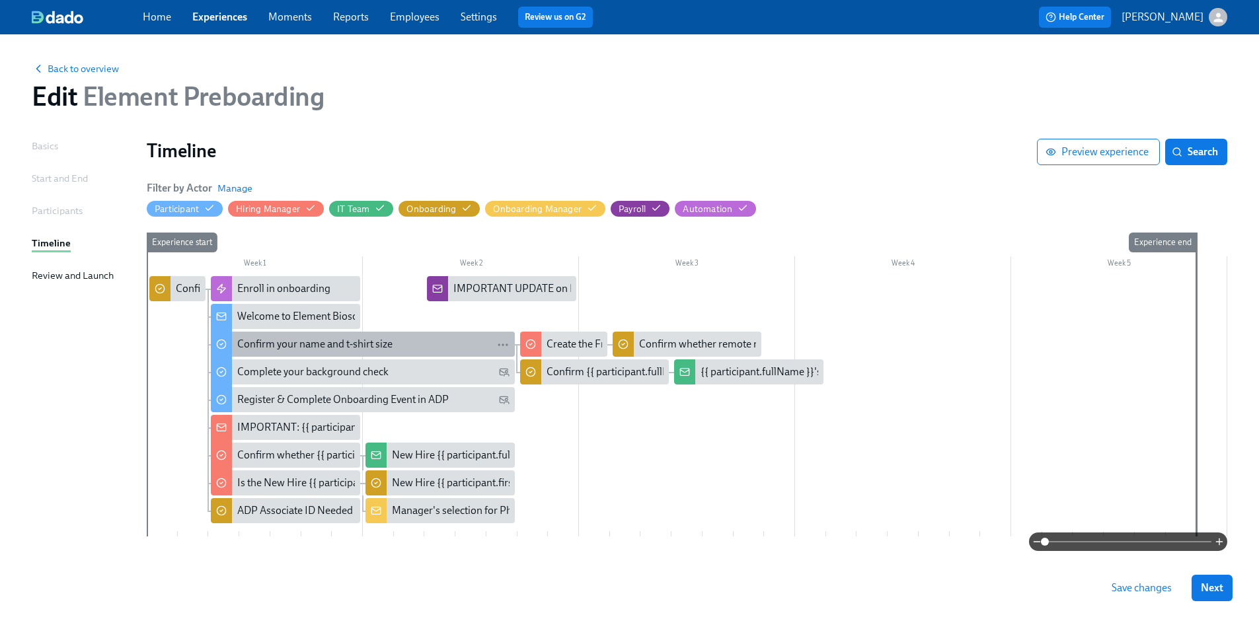
click at [350, 347] on div "Confirm your name and t-shirt size" at bounding box center [314, 344] width 155 height 15
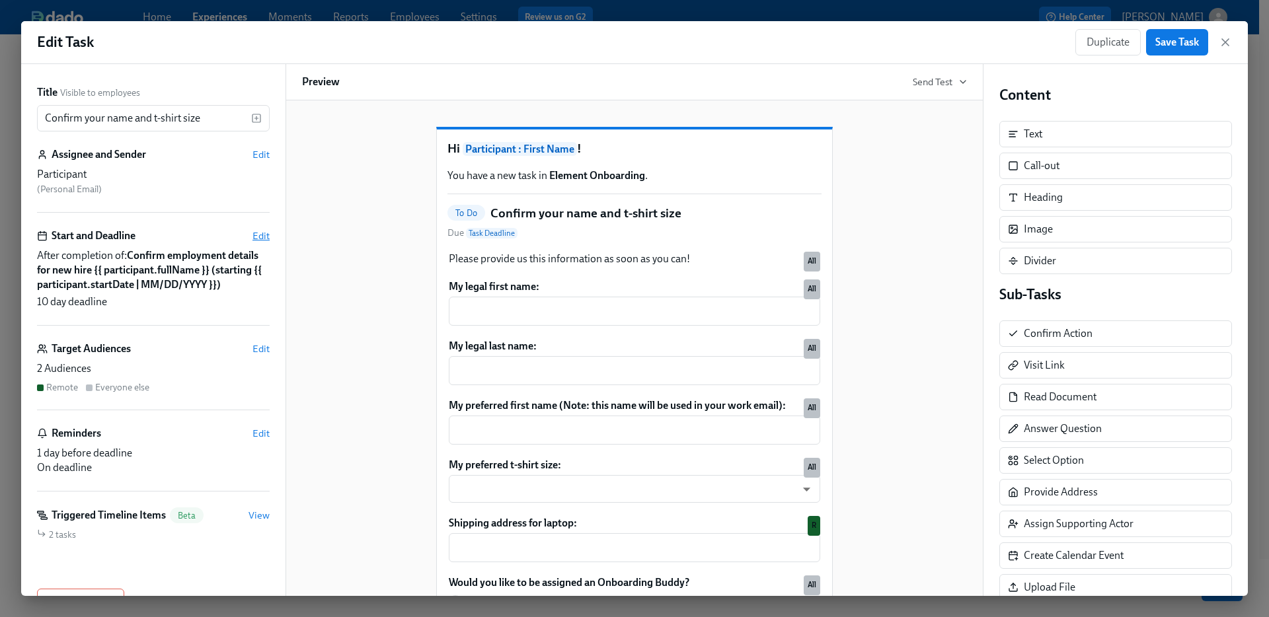
click at [252, 235] on span "Edit" at bounding box center [260, 235] width 17 height 13
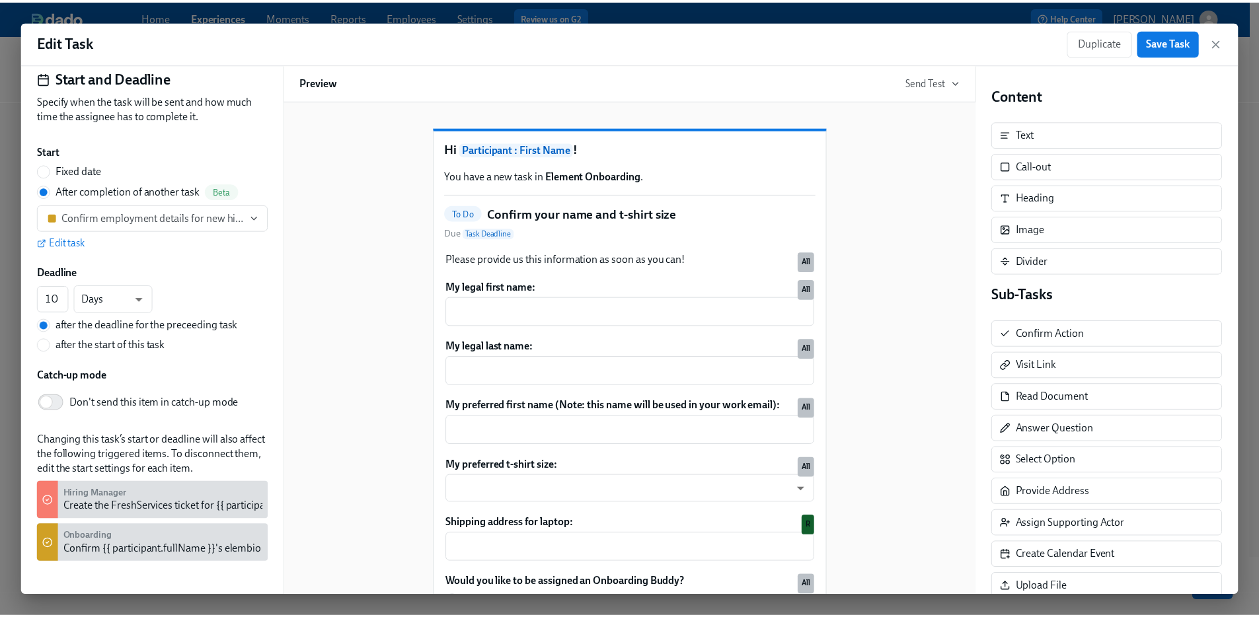
scroll to position [51, 0]
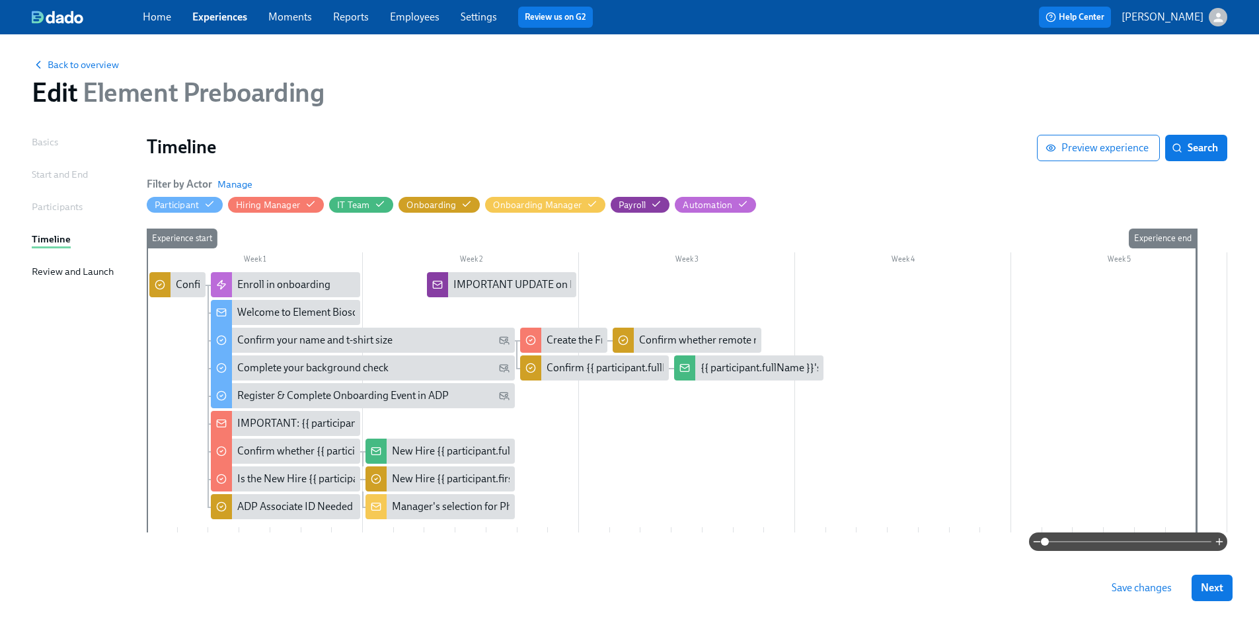
scroll to position [33, 0]
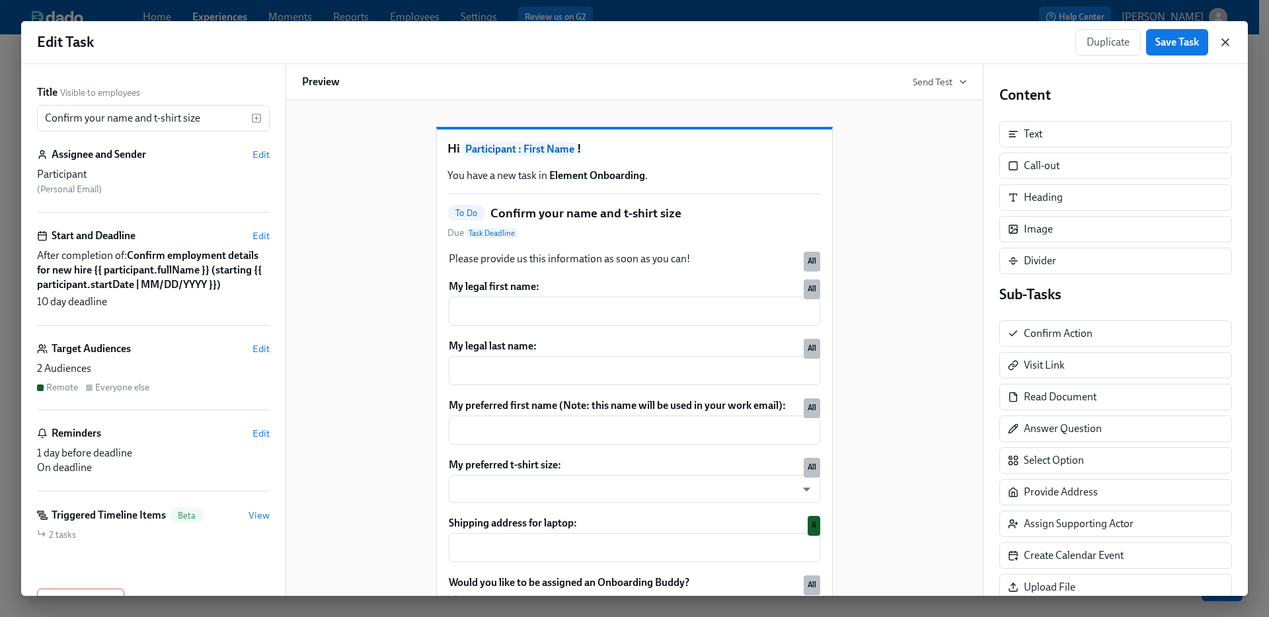
click at [1228, 42] on icon "button" at bounding box center [1224, 42] width 13 height 13
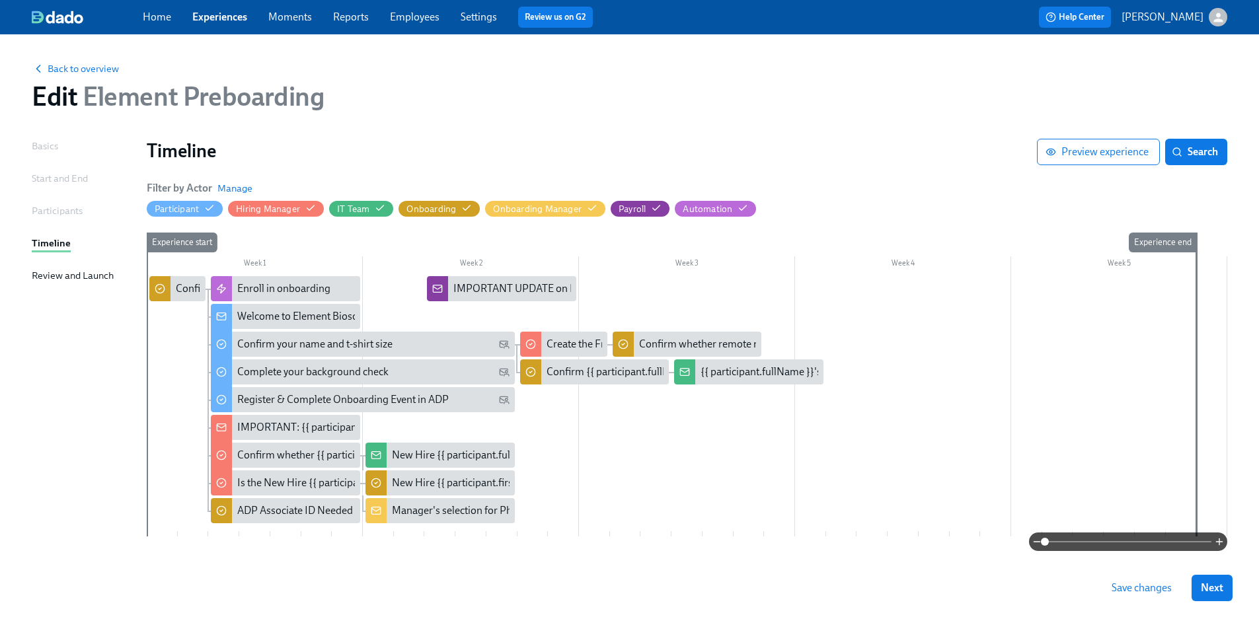
click at [107, 77] on div "Back to overview Edit Element Preboarding" at bounding box center [629, 86] width 1216 height 73
click at [104, 65] on span "Back to overview" at bounding box center [75, 68] width 87 height 13
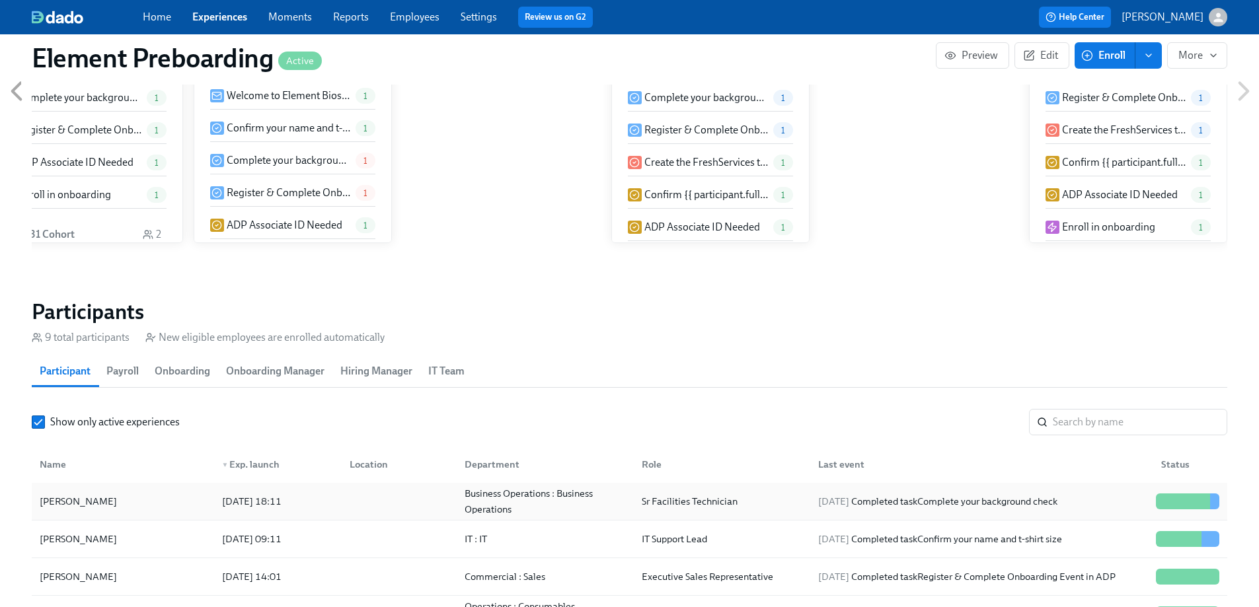
click at [196, 488] on div "[PERSON_NAME]" at bounding box center [122, 501] width 177 height 26
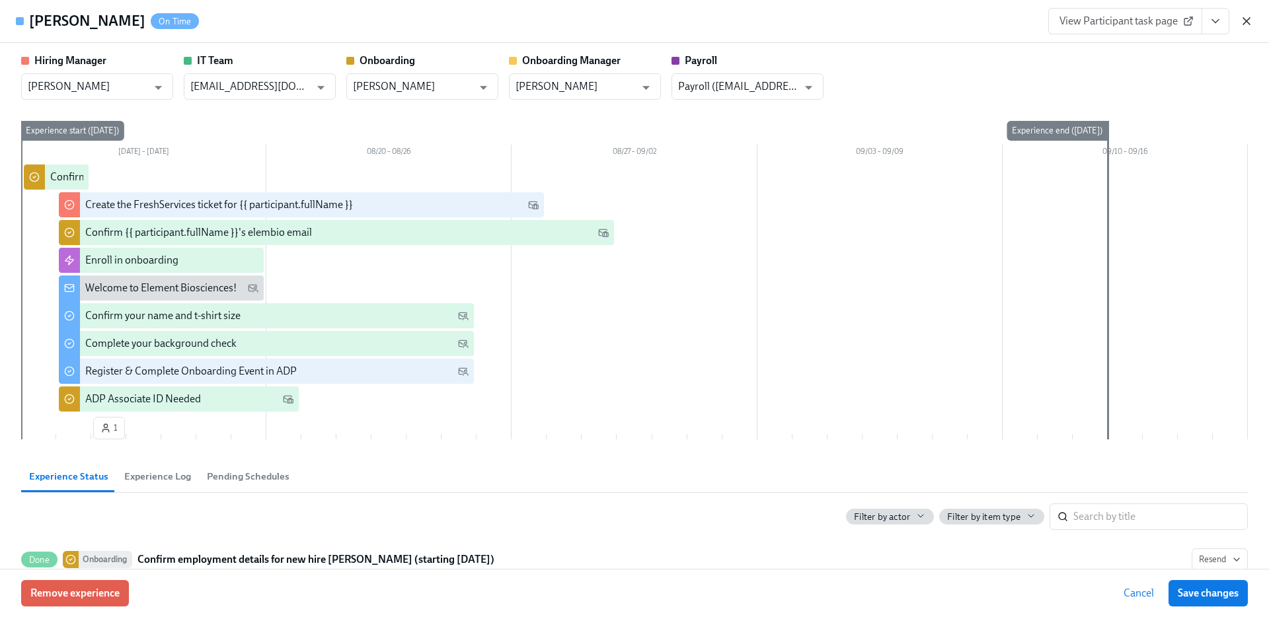
click at [1245, 24] on icon "button" at bounding box center [1245, 21] width 13 height 13
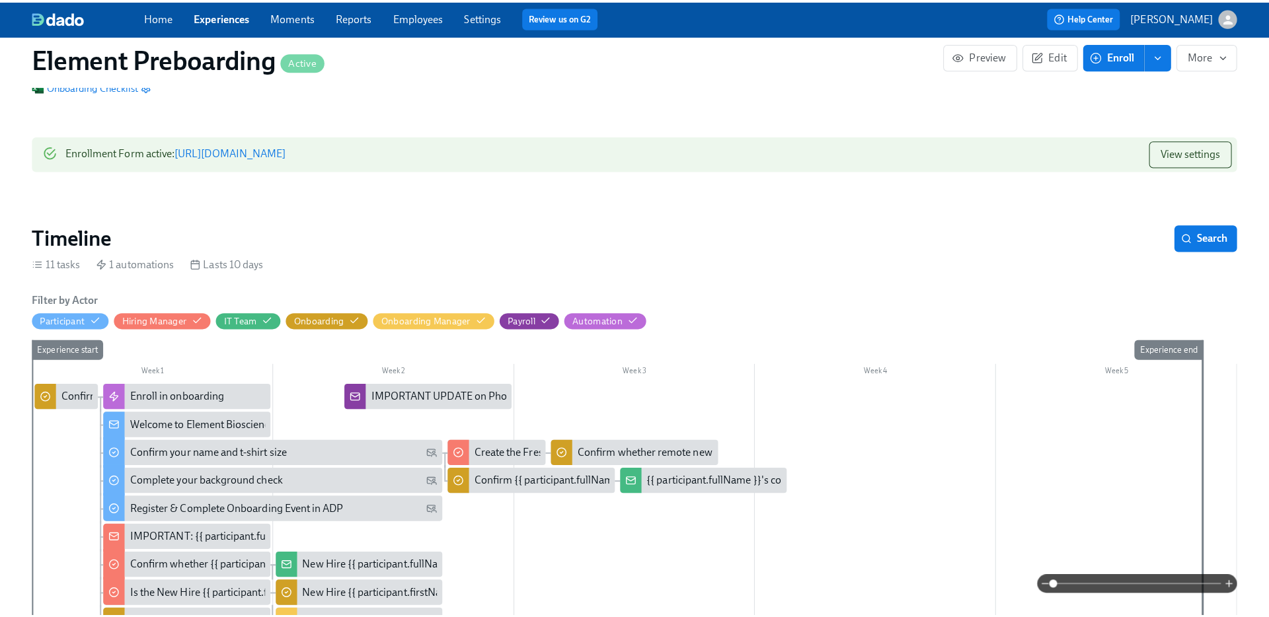
scroll to position [123, 0]
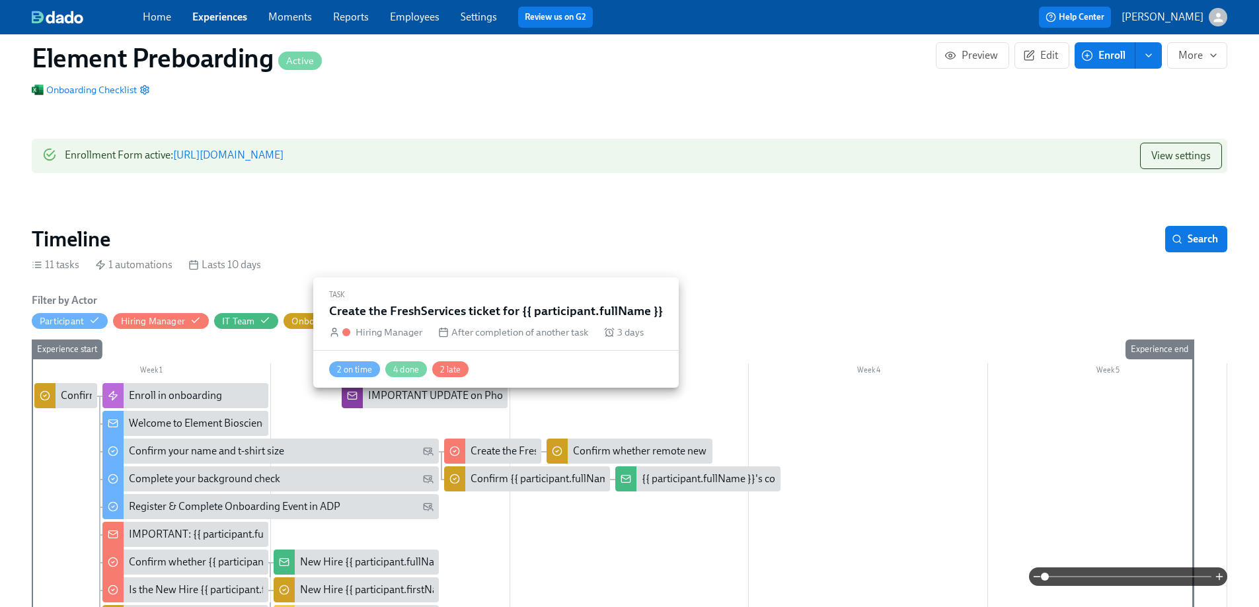
click at [493, 444] on div "Create the FreshServices ticket for {{ participant.fullName }}" at bounding box center [604, 451] width 268 height 15
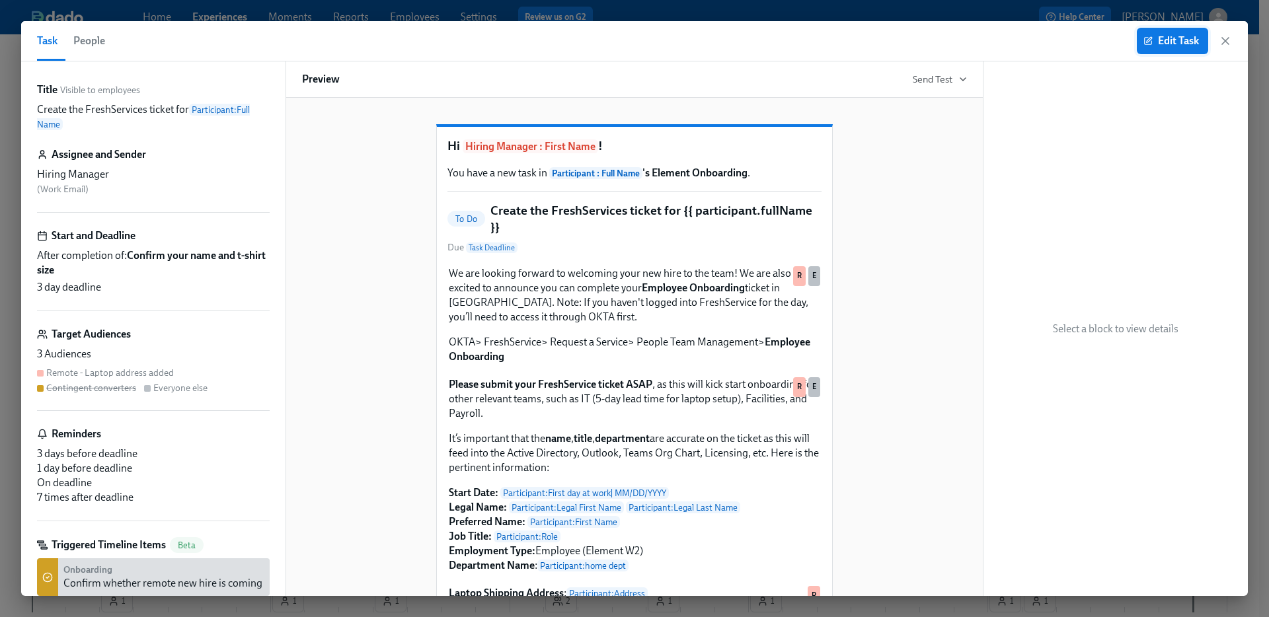
click at [1178, 40] on span "Edit Task" at bounding box center [1172, 40] width 53 height 13
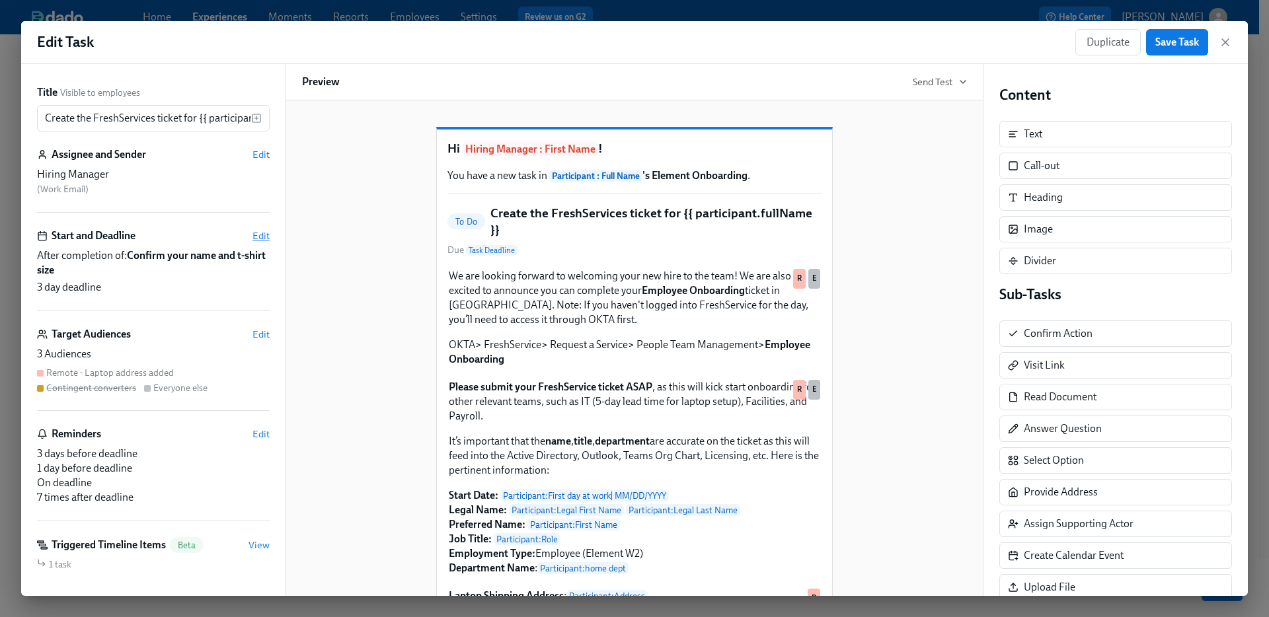
click at [254, 233] on span "Edit" at bounding box center [260, 235] width 17 height 13
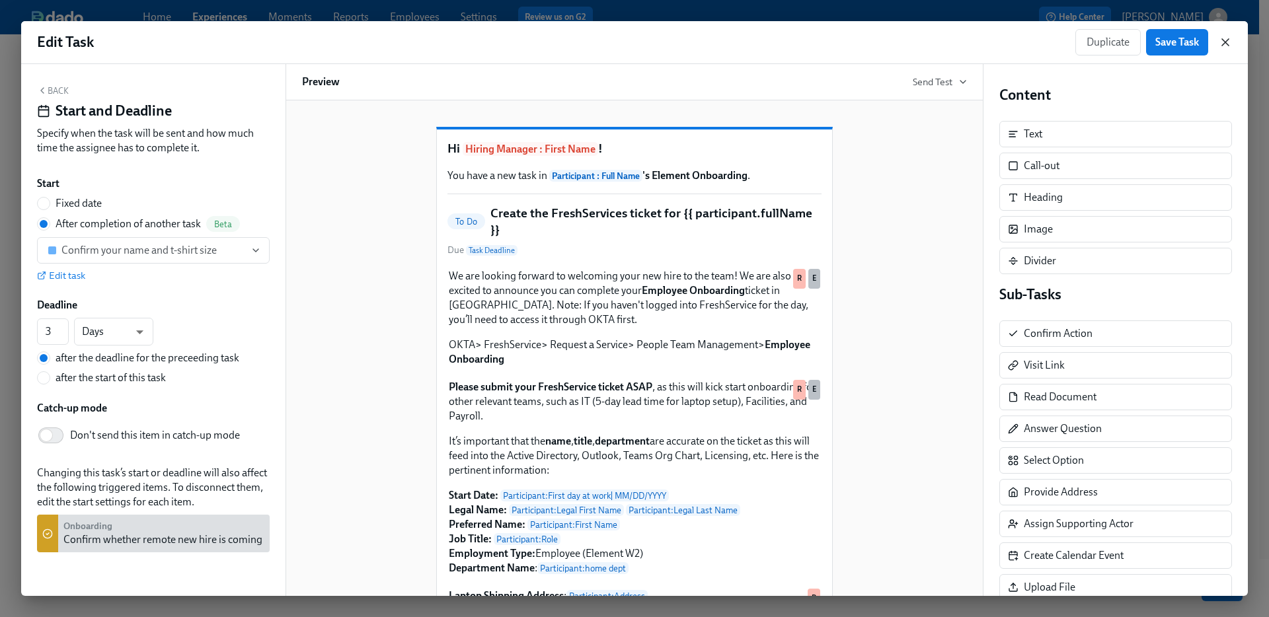
click at [1226, 42] on icon "button" at bounding box center [1224, 42] width 13 height 13
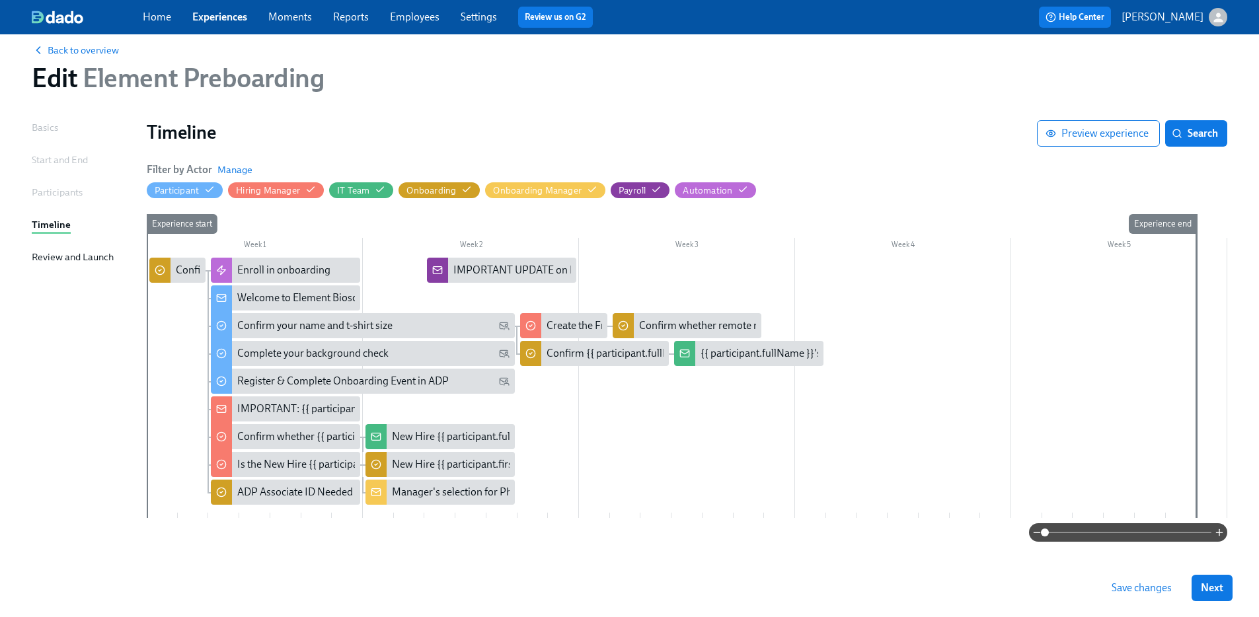
scroll to position [33, 0]
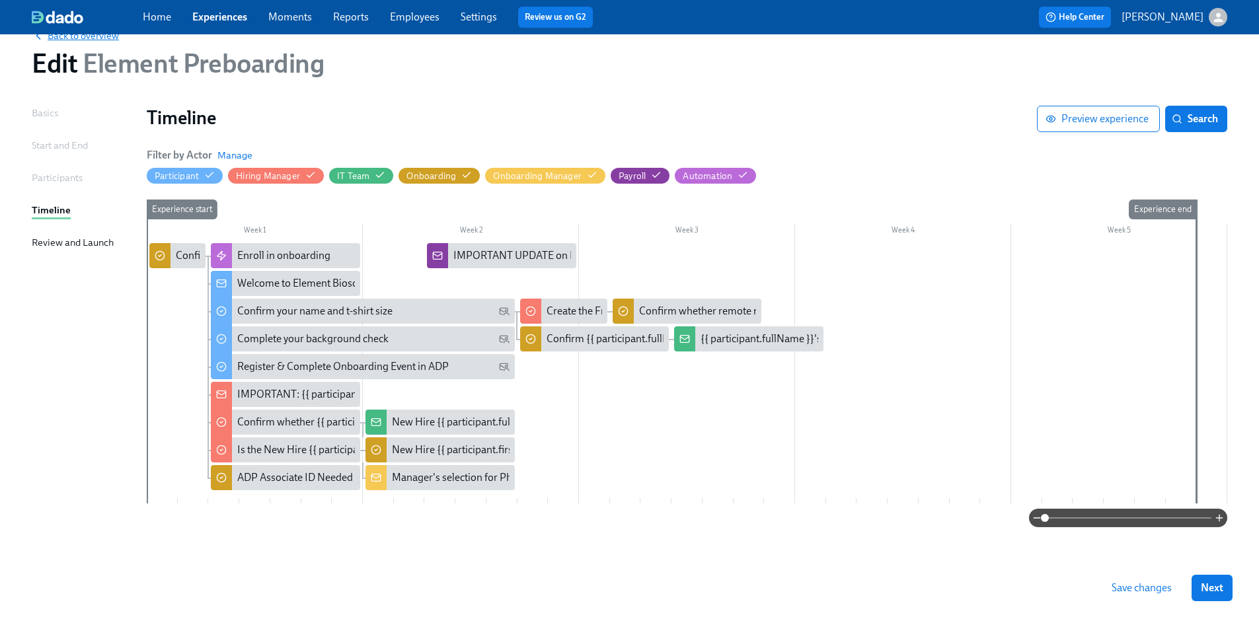
click at [84, 34] on span "Back to overview" at bounding box center [75, 35] width 87 height 13
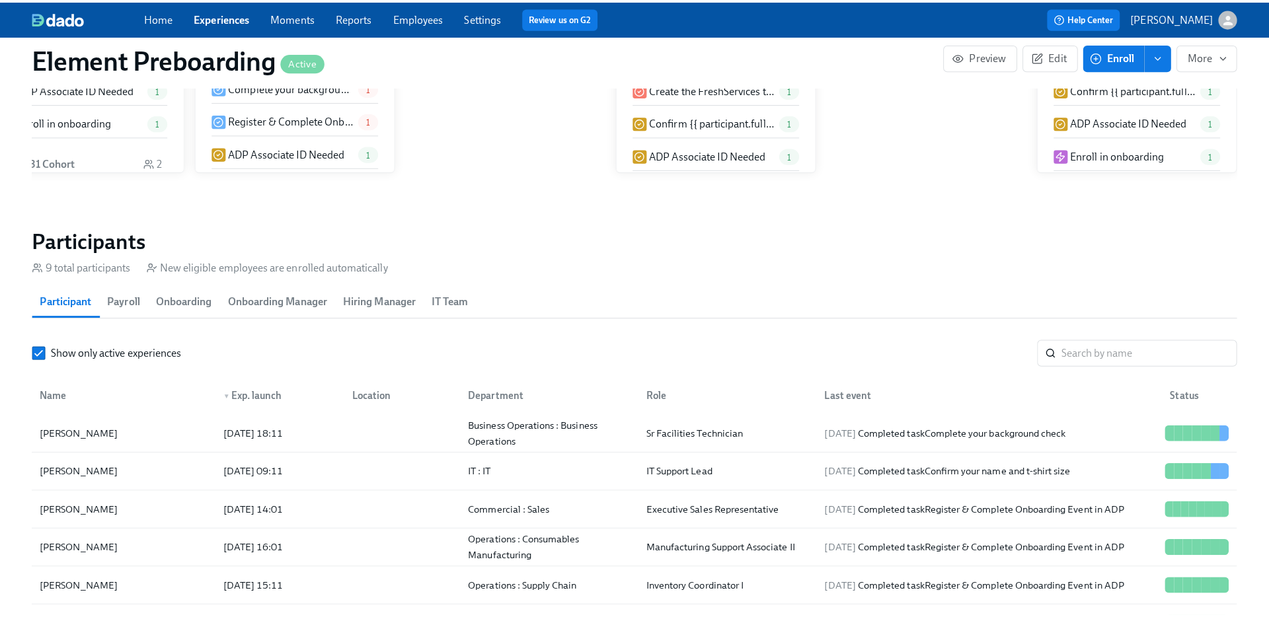
scroll to position [3, 0]
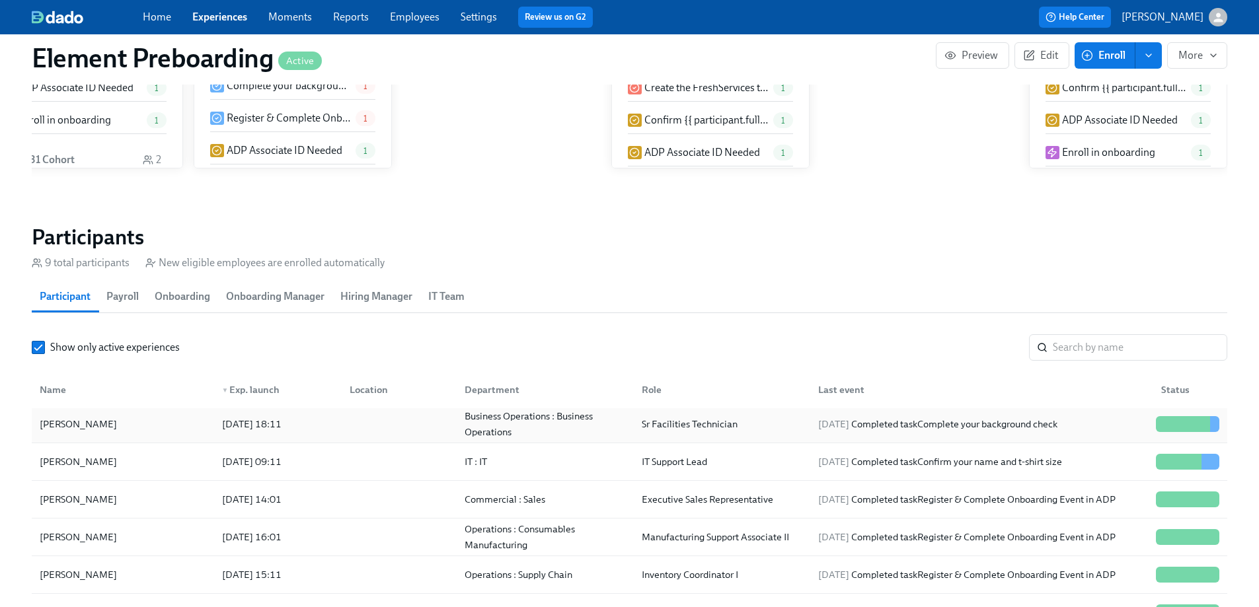
click at [77, 416] on div "[PERSON_NAME]" at bounding box center [78, 424] width 88 height 16
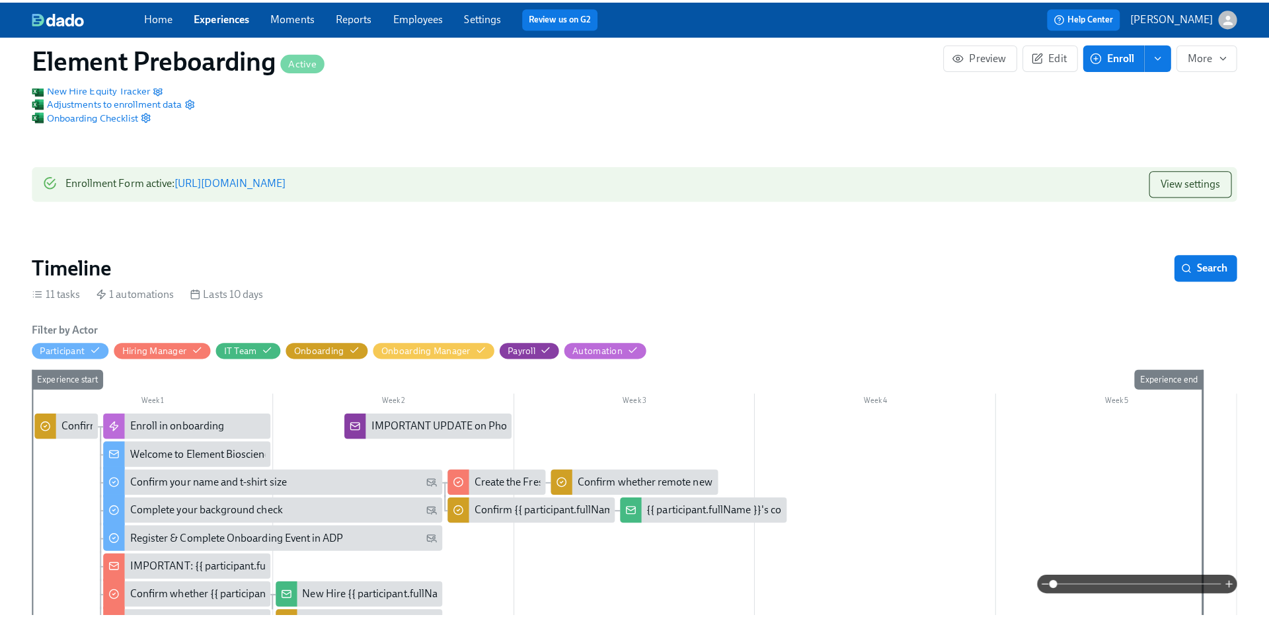
scroll to position [119, 0]
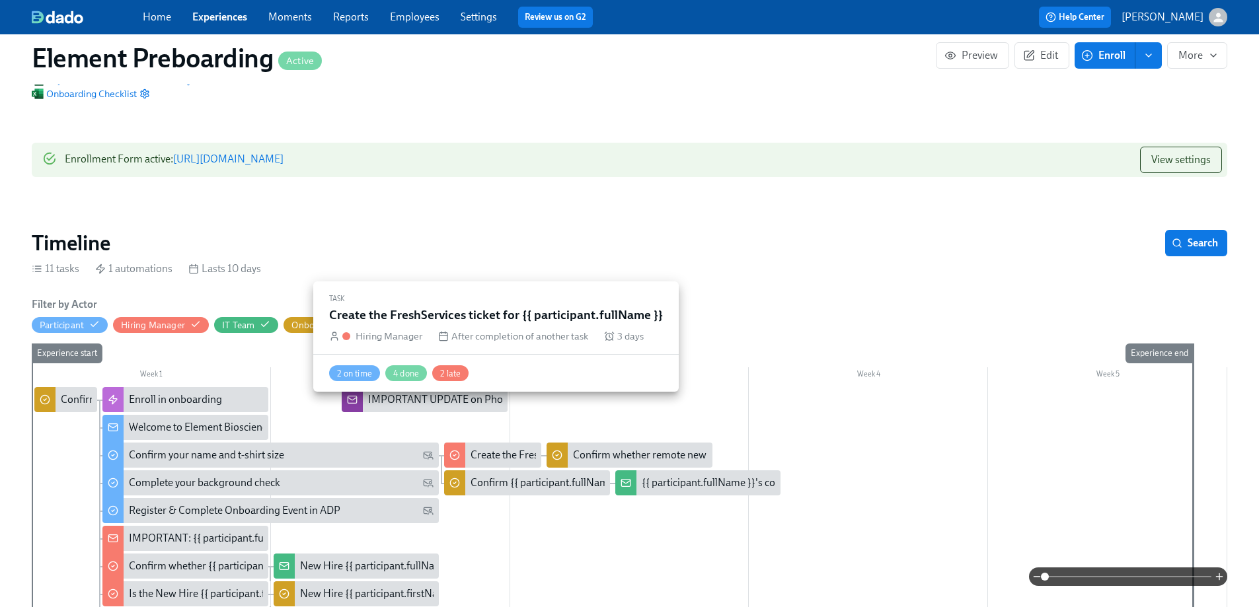
click at [465, 443] on div "Create the FreshServices ticket for {{ participant.fullName }}" at bounding box center [492, 455] width 97 height 25
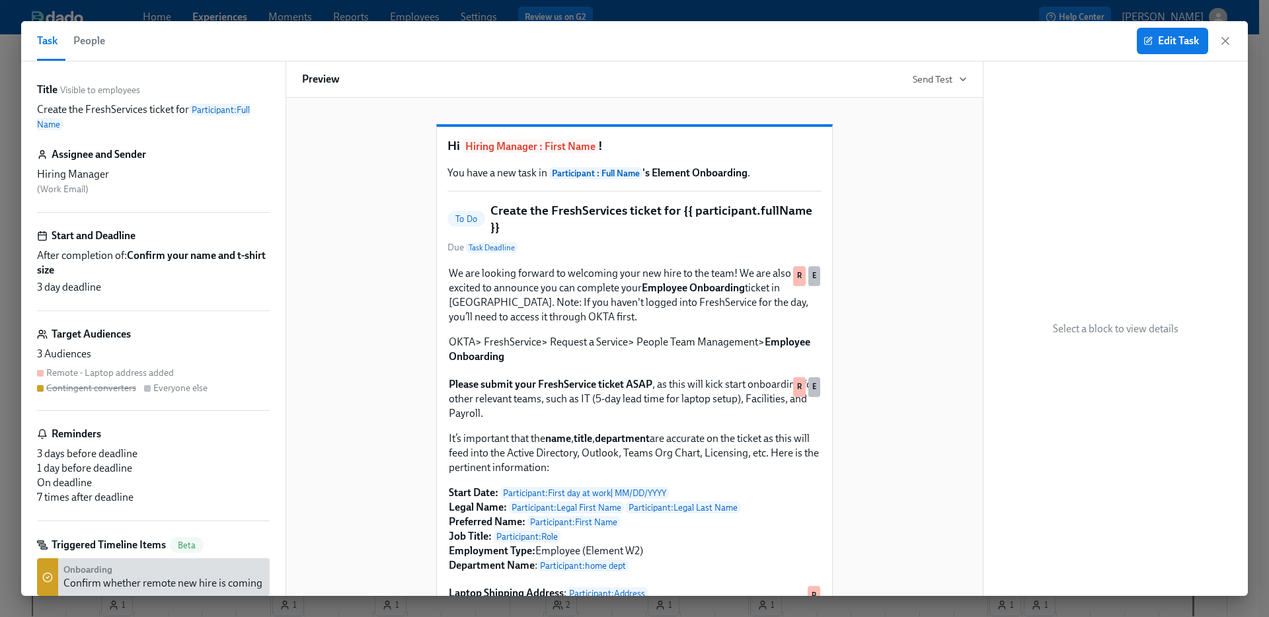
click at [222, 261] on strong "Confirm your name and t-shirt size" at bounding box center [151, 262] width 229 height 27
click at [1156, 36] on span "Edit Task" at bounding box center [1172, 40] width 53 height 13
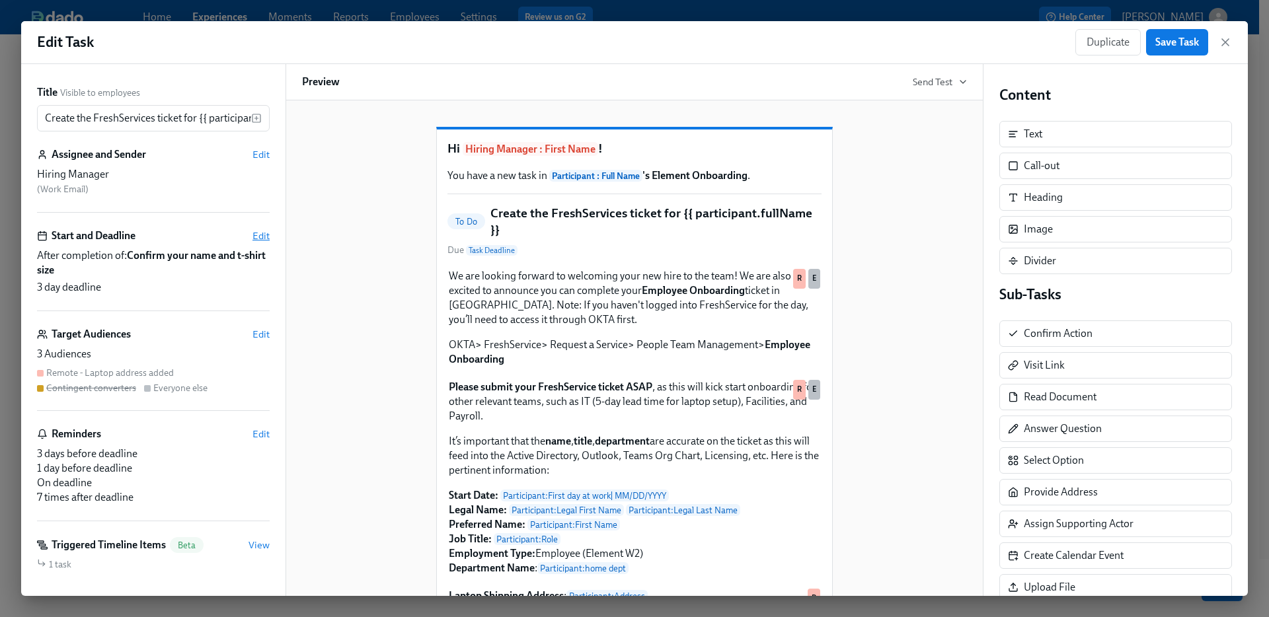
click at [255, 236] on span "Edit" at bounding box center [260, 235] width 17 height 13
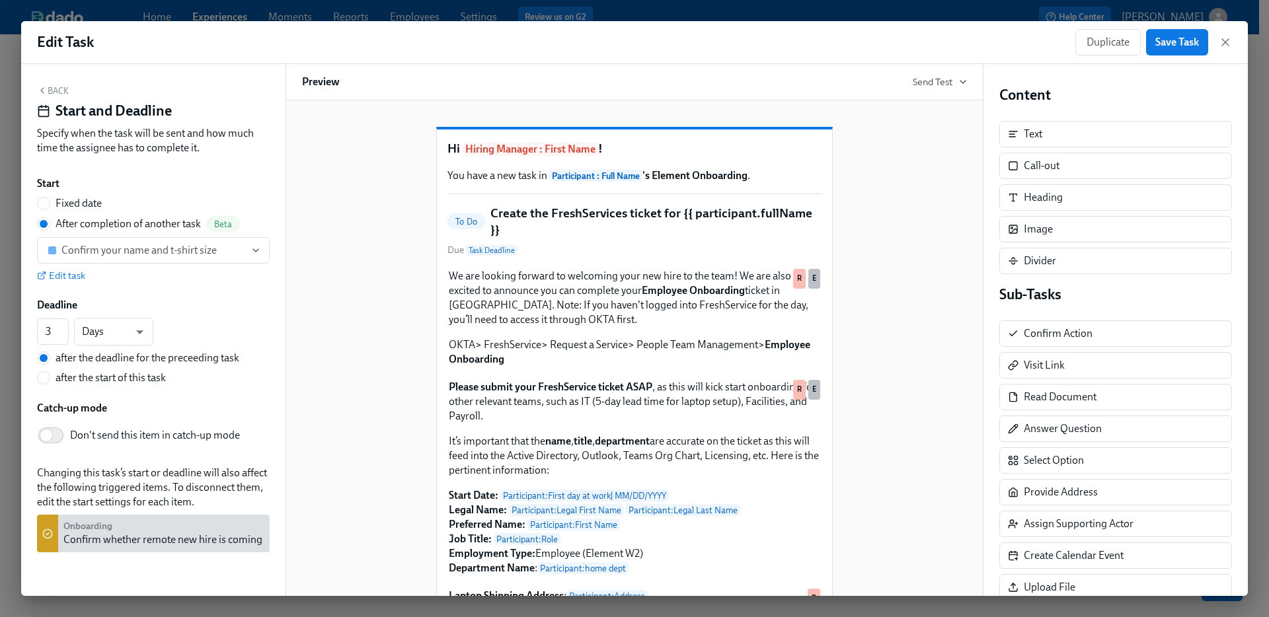
click at [109, 380] on span "after the start of this task" at bounding box center [110, 378] width 110 height 15
click at [50, 380] on input "after the start of this task" at bounding box center [44, 378] width 12 height 12
radio input "true"
radio input "false"
